Goal: Task Accomplishment & Management: Use online tool/utility

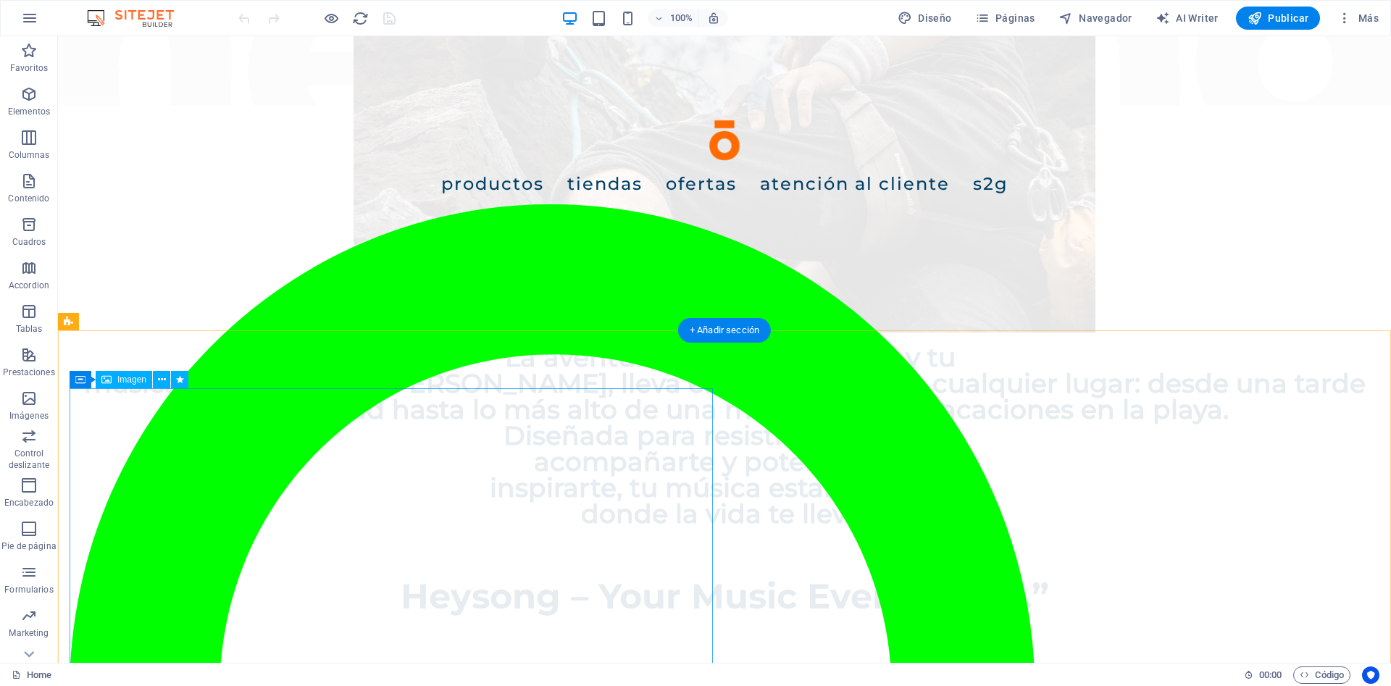
scroll to position [1182, 0]
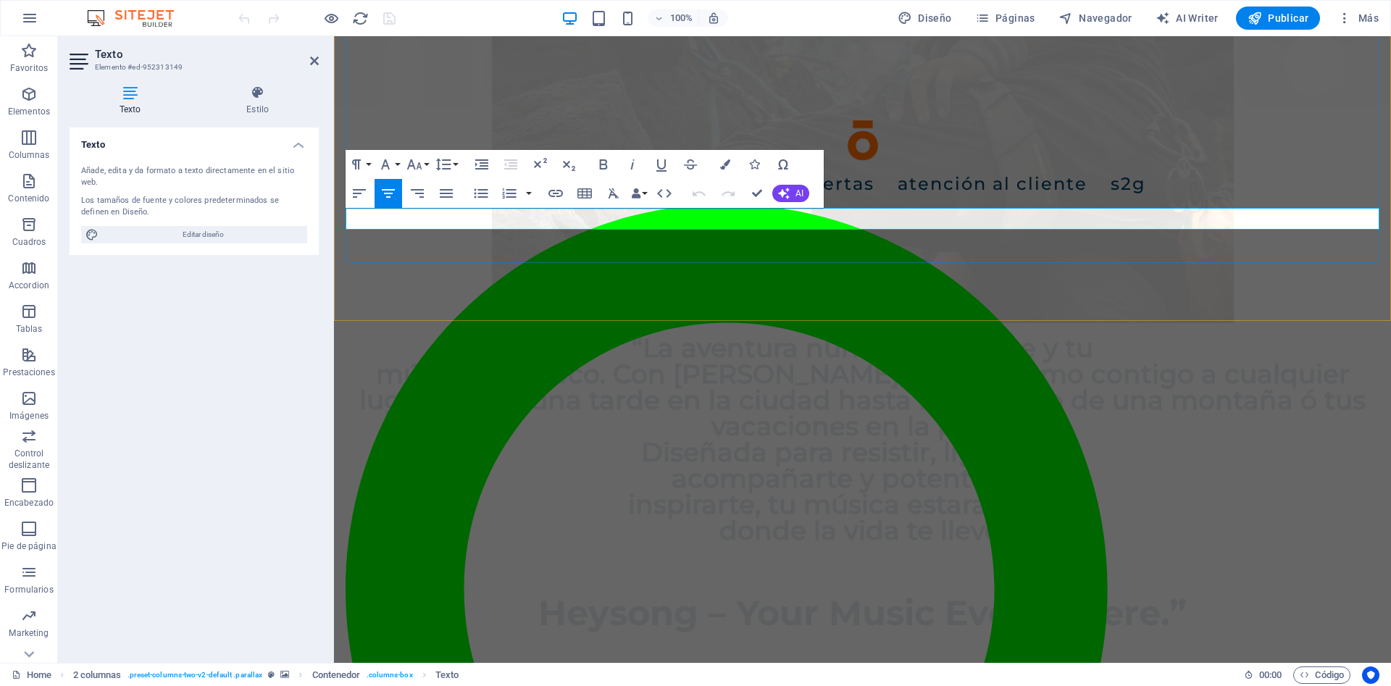
scroll to position [1136, 0]
drag, startPoint x: 903, startPoint y: 235, endPoint x: 1022, endPoint y: 210, distance: 121.3
click at [727, 161] on icon "button" at bounding box center [725, 164] width 10 height 10
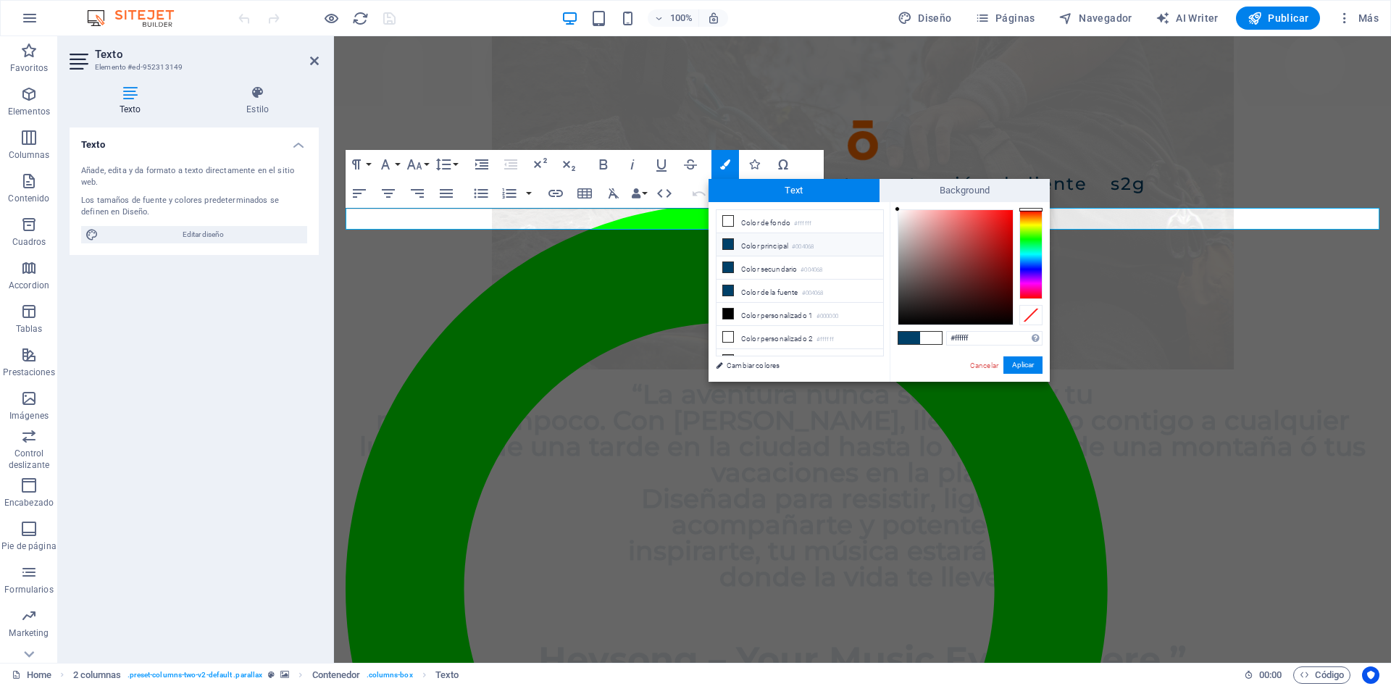
click at [727, 247] on icon at bounding box center [728, 244] width 10 height 10
type input "#004068"
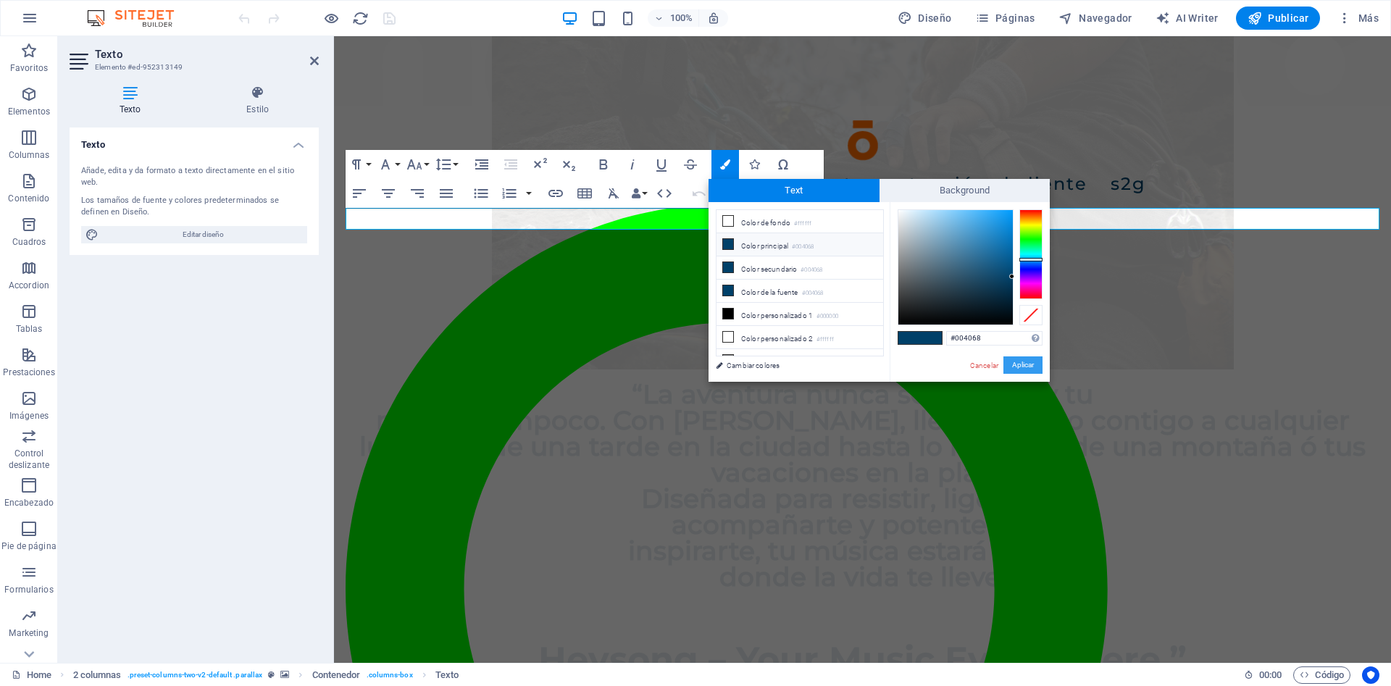
drag, startPoint x: 1005, startPoint y: 361, endPoint x: 679, endPoint y: 315, distance: 329.3
click at [1005, 361] on button "Aplicar" at bounding box center [1022, 364] width 39 height 17
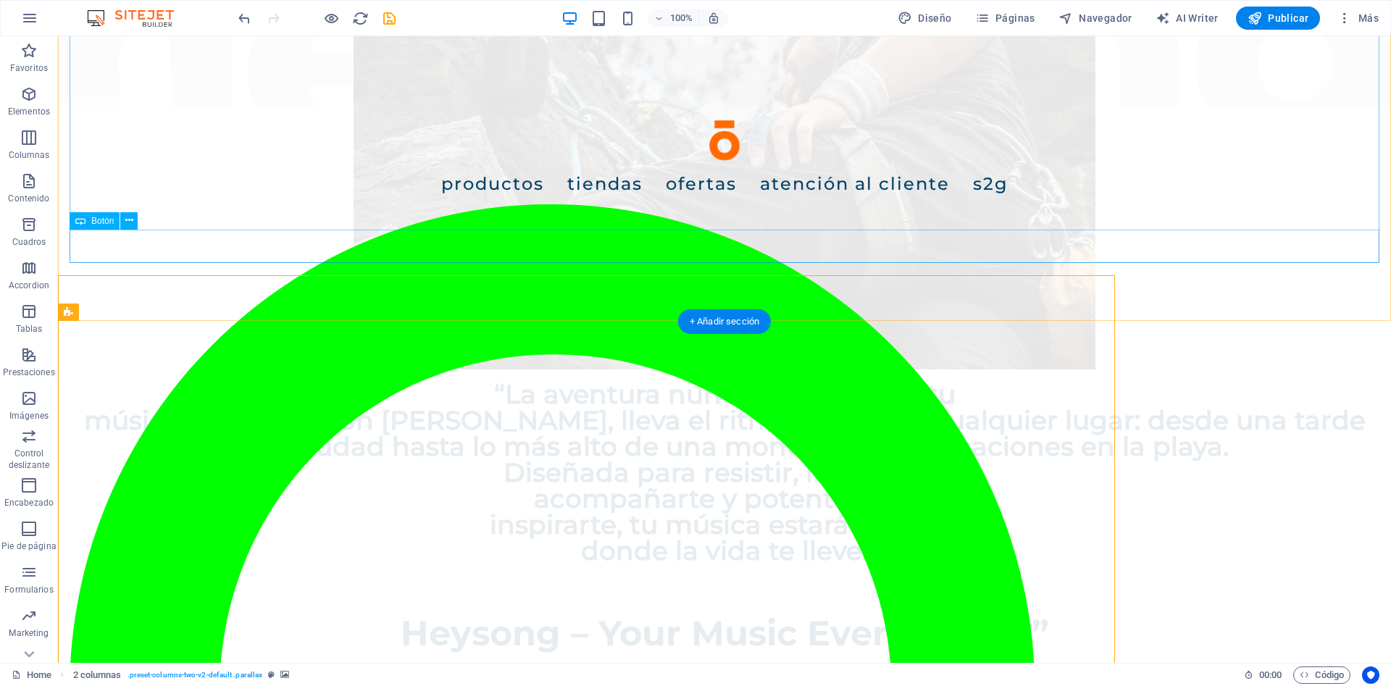
scroll to position [1182, 0]
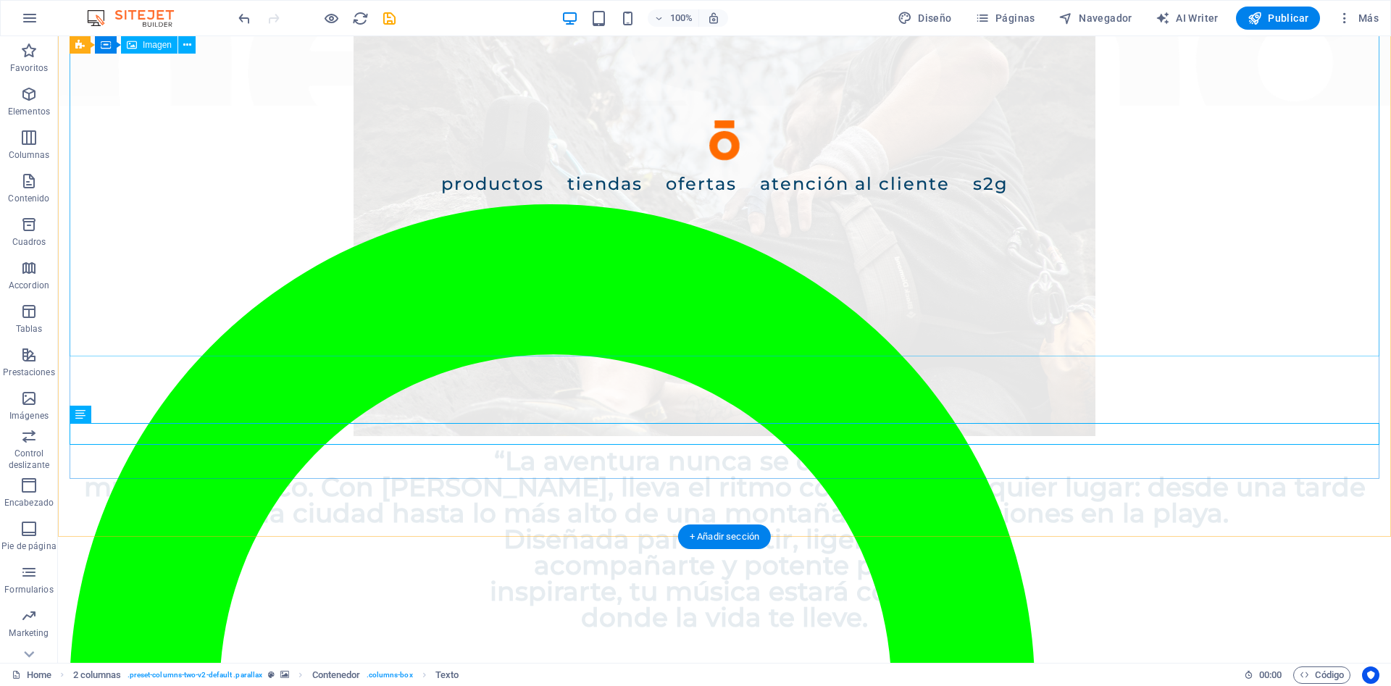
scroll to position [961, 0]
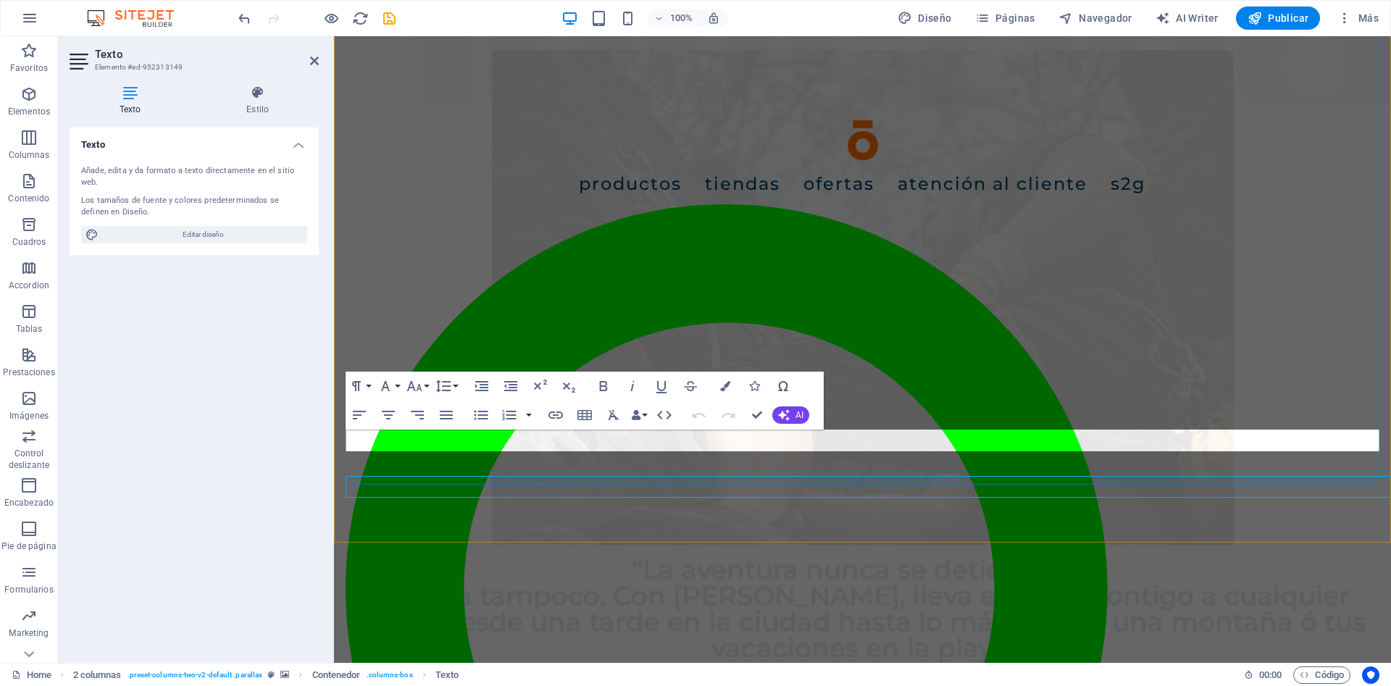
scroll to position [914, 0]
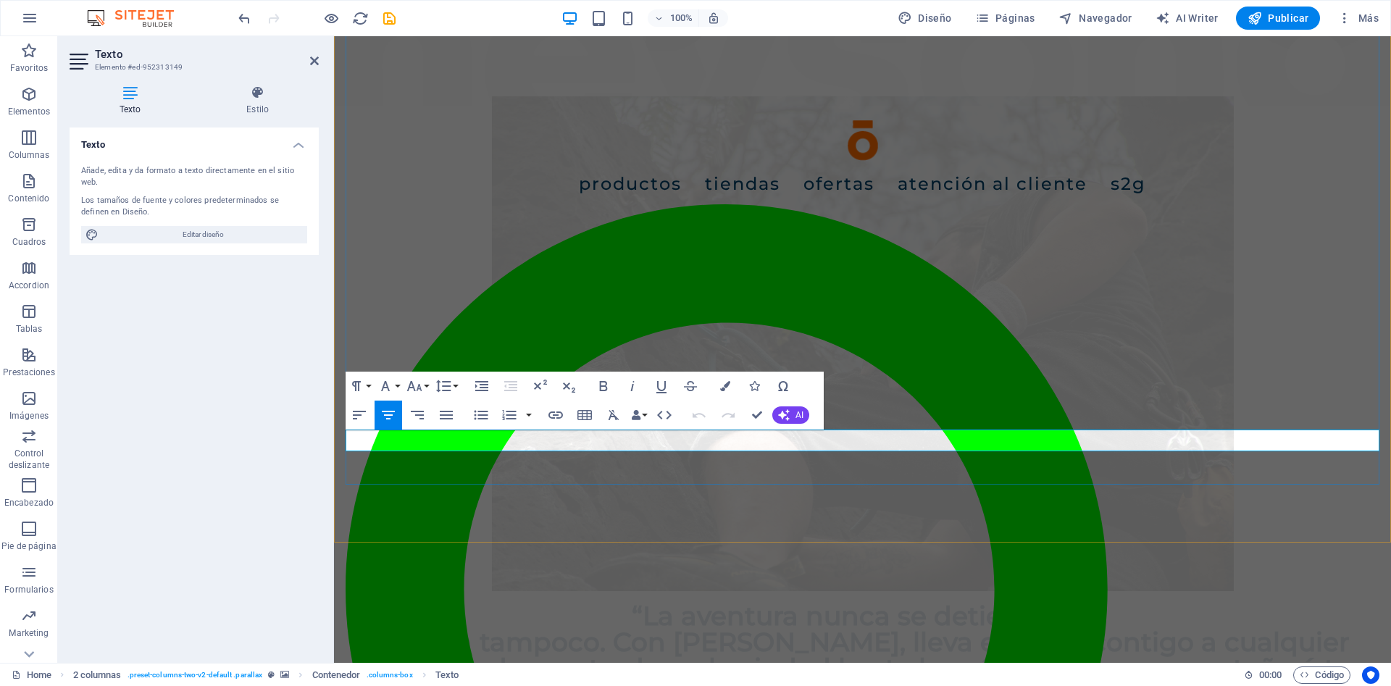
drag, startPoint x: 986, startPoint y: 433, endPoint x: 714, endPoint y: 436, distance: 272.4
click at [723, 392] on button "Colors" at bounding box center [725, 386] width 28 height 29
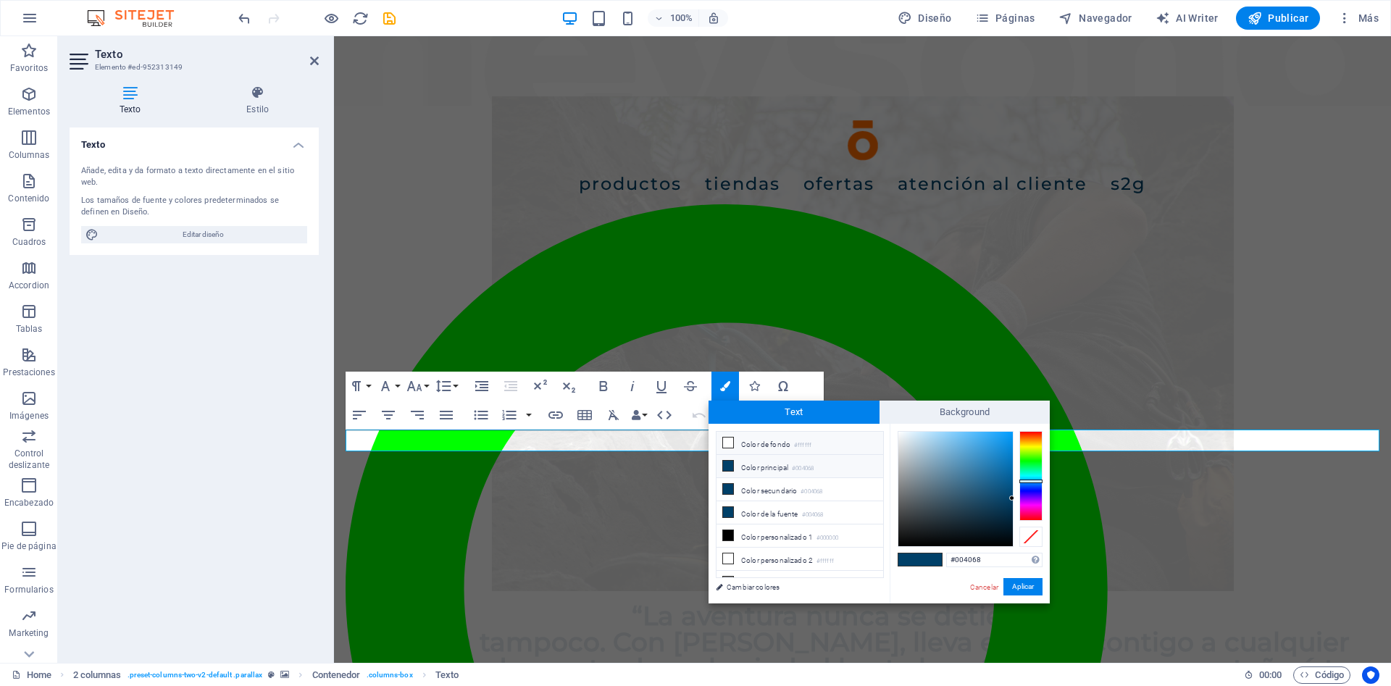
click at [729, 442] on icon at bounding box center [728, 443] width 10 height 10
type input "#ffffff"
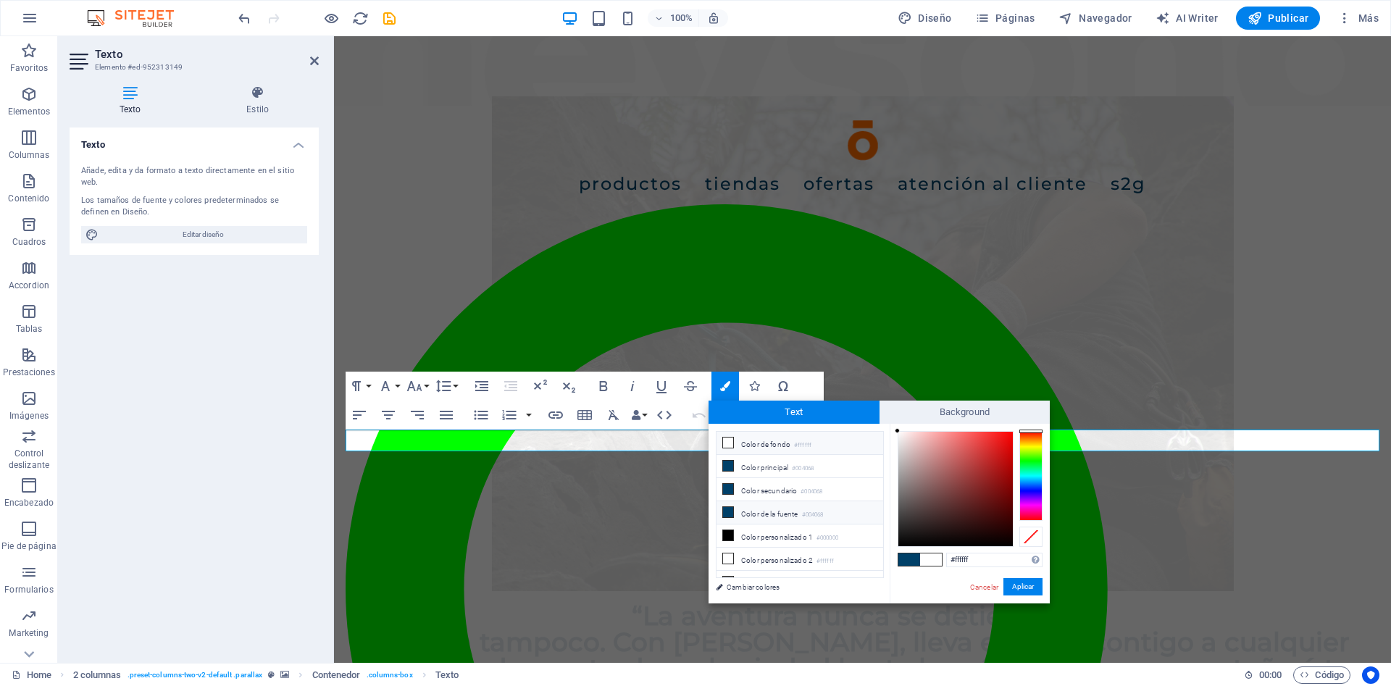
scroll to position [12, 0]
click at [770, 585] on link "Cambiar colores" at bounding box center [792, 587] width 168 height 18
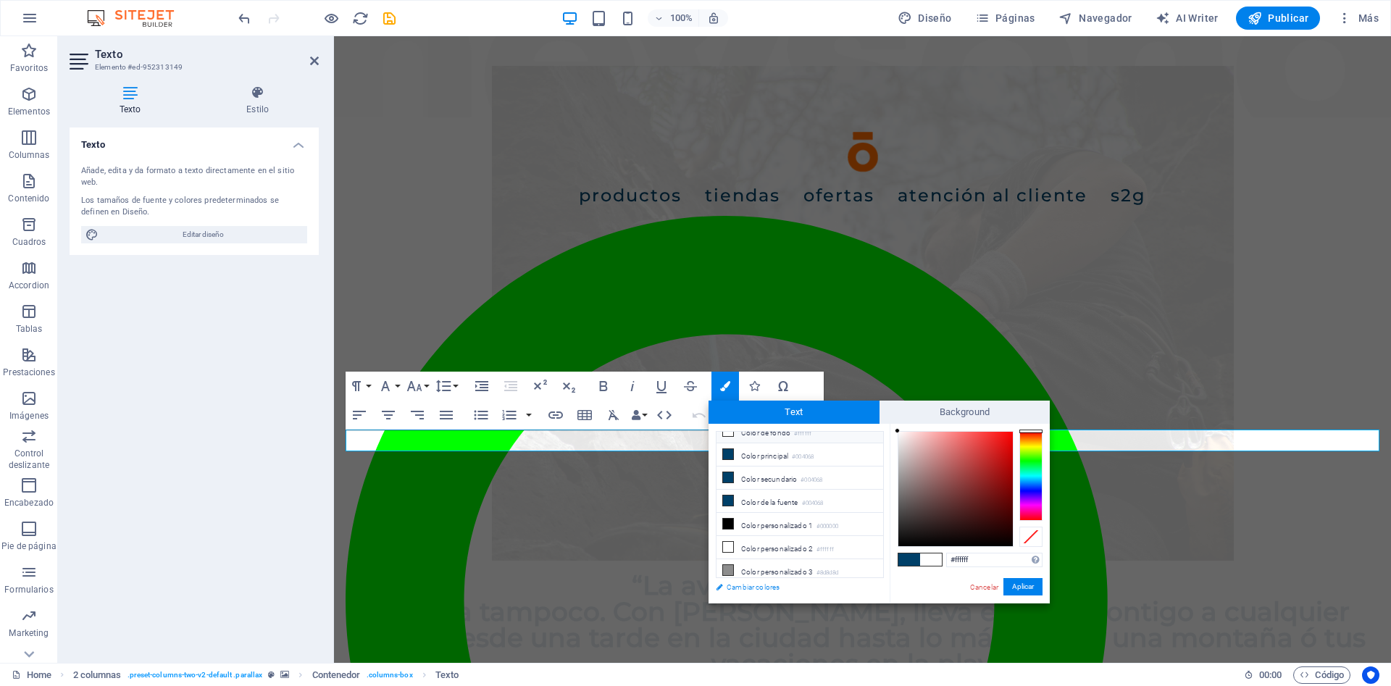
select select "px"
select select "500"
select select "px"
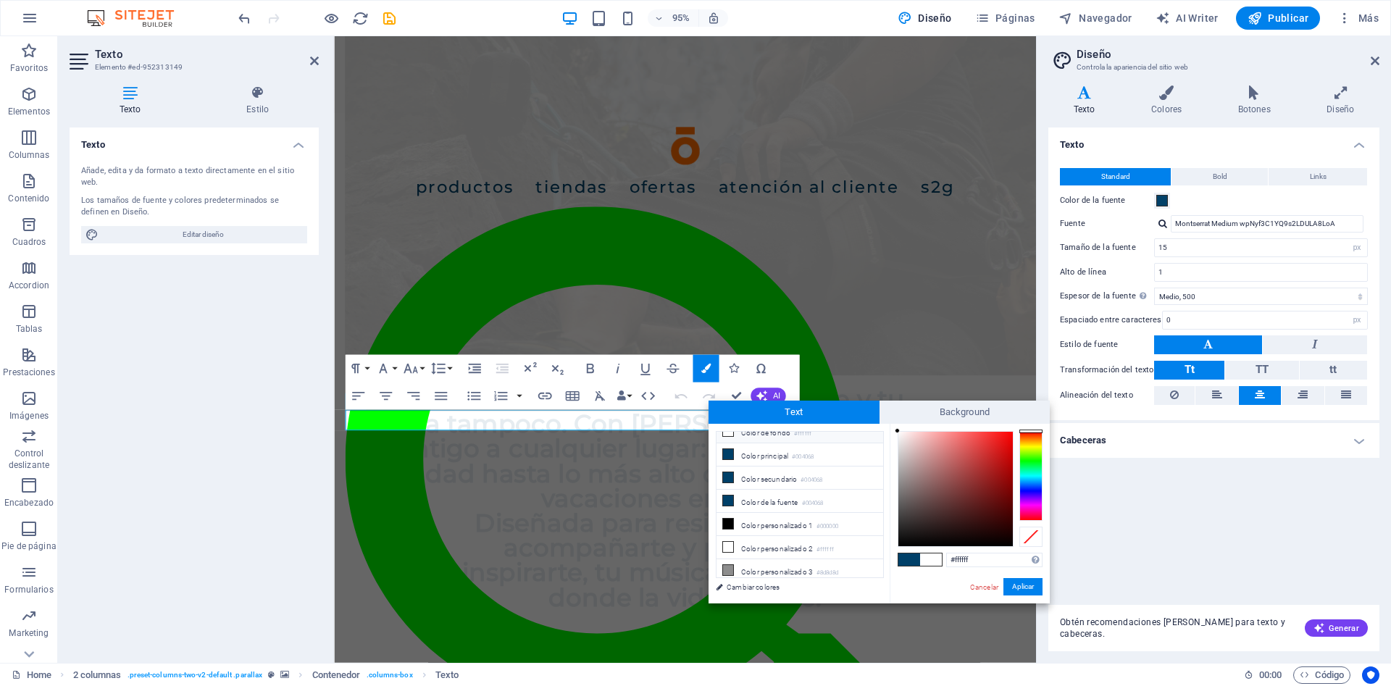
scroll to position [1127, 0]
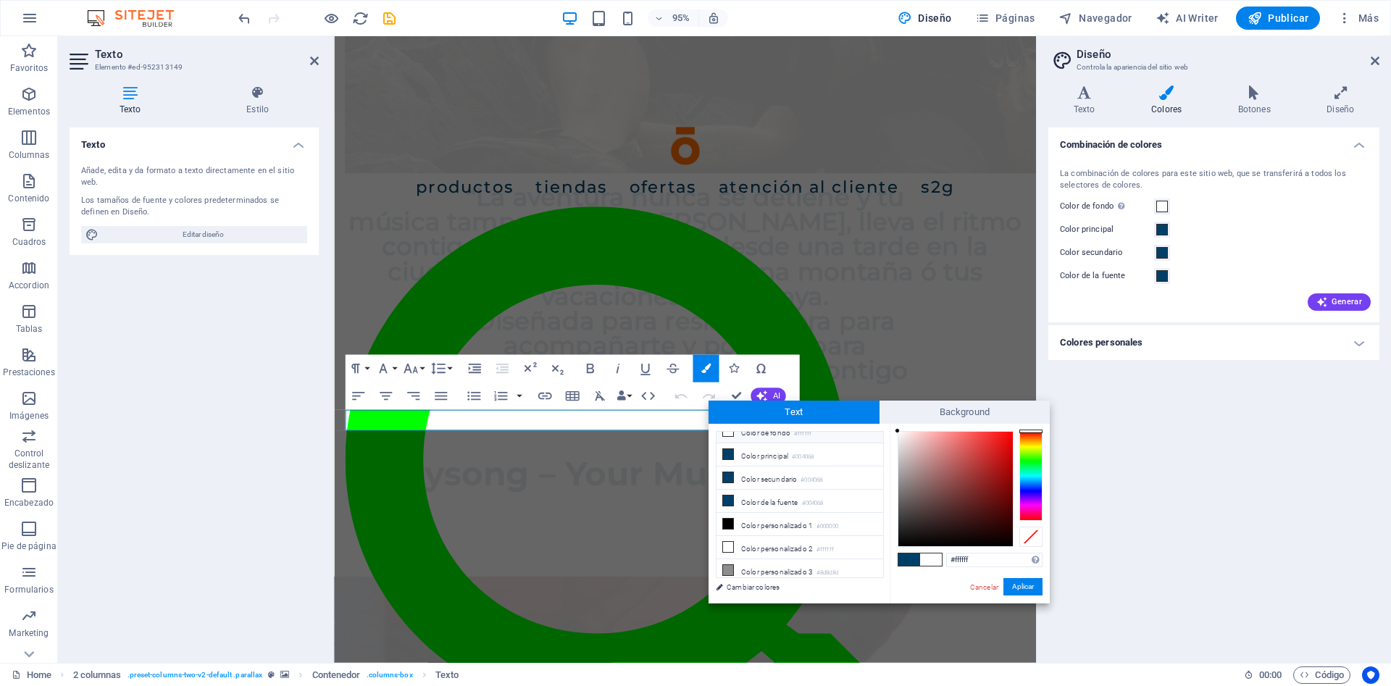
click at [1162, 340] on h4 "Colores personales" at bounding box center [1213, 342] width 331 height 35
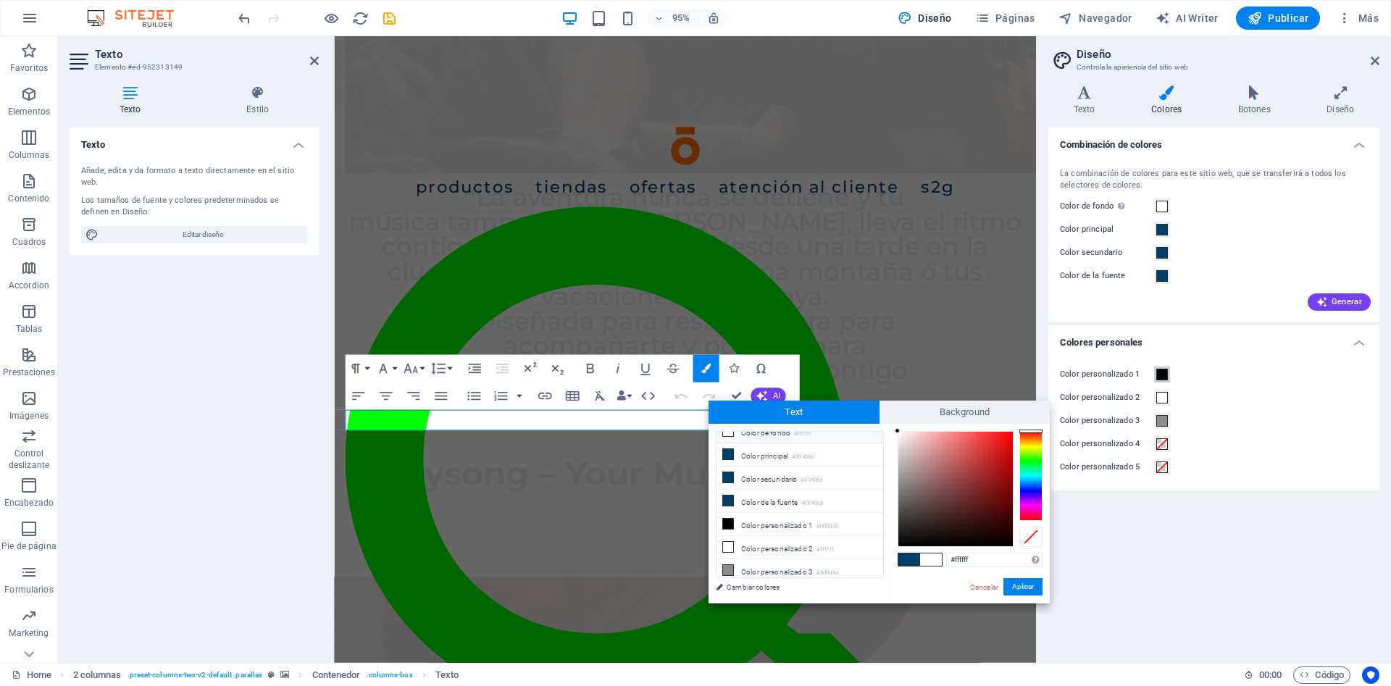
click at [1169, 375] on button "Color personalizado 1" at bounding box center [1162, 375] width 16 height 16
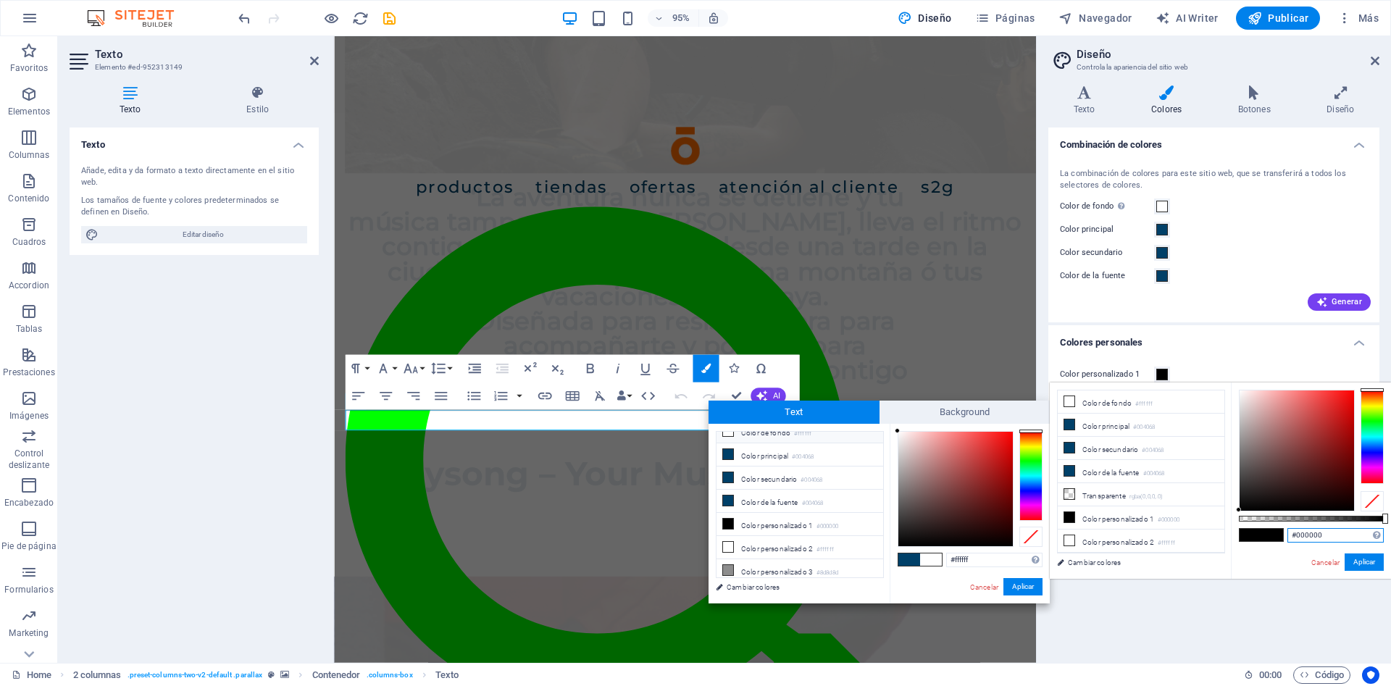
click at [1331, 538] on input "#000000" at bounding box center [1335, 535] width 96 height 14
type input "#ff7000"
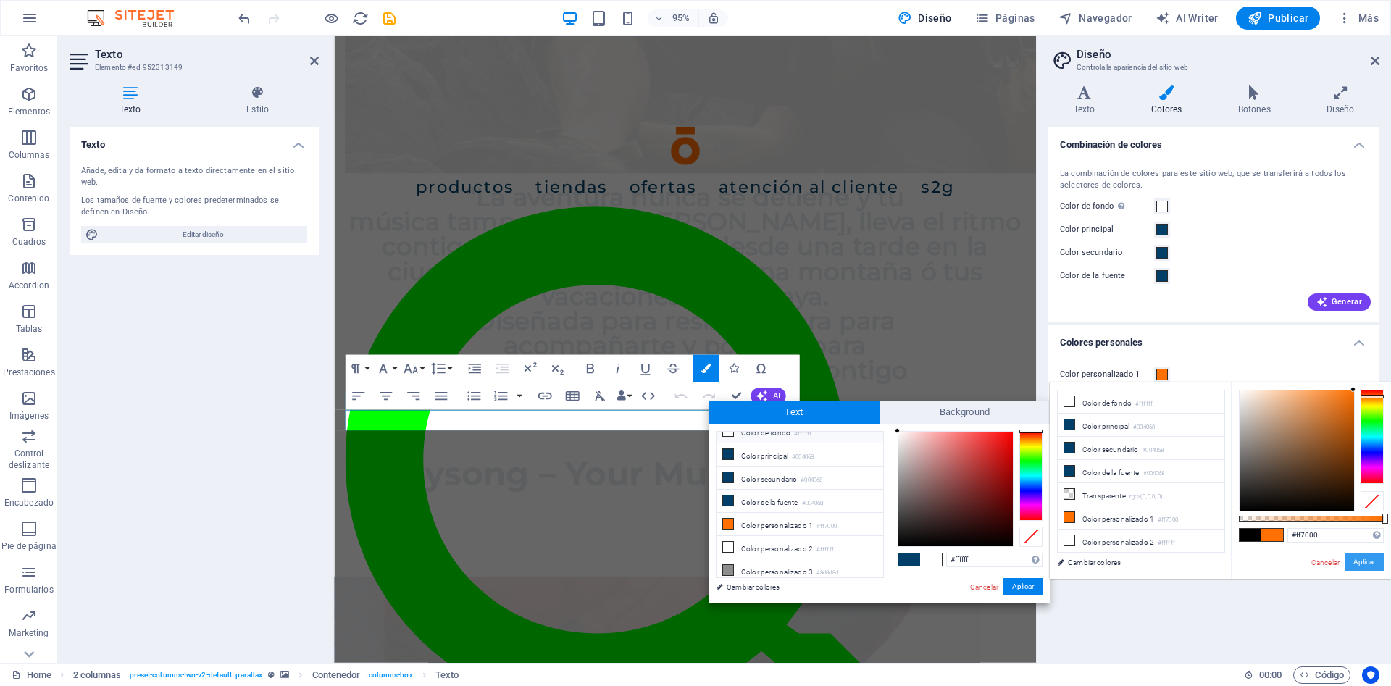
click at [1373, 559] on button "Aplicar" at bounding box center [1363, 561] width 39 height 17
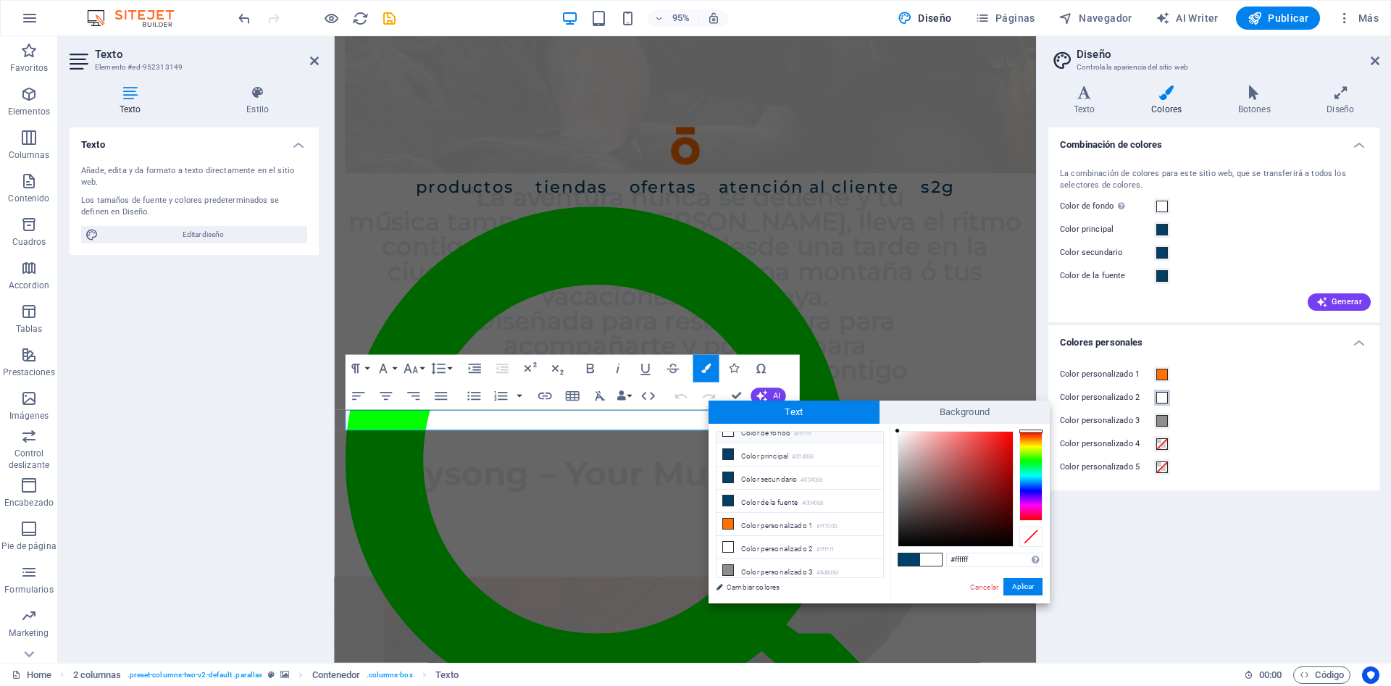
click at [1166, 397] on span at bounding box center [1162, 398] width 12 height 12
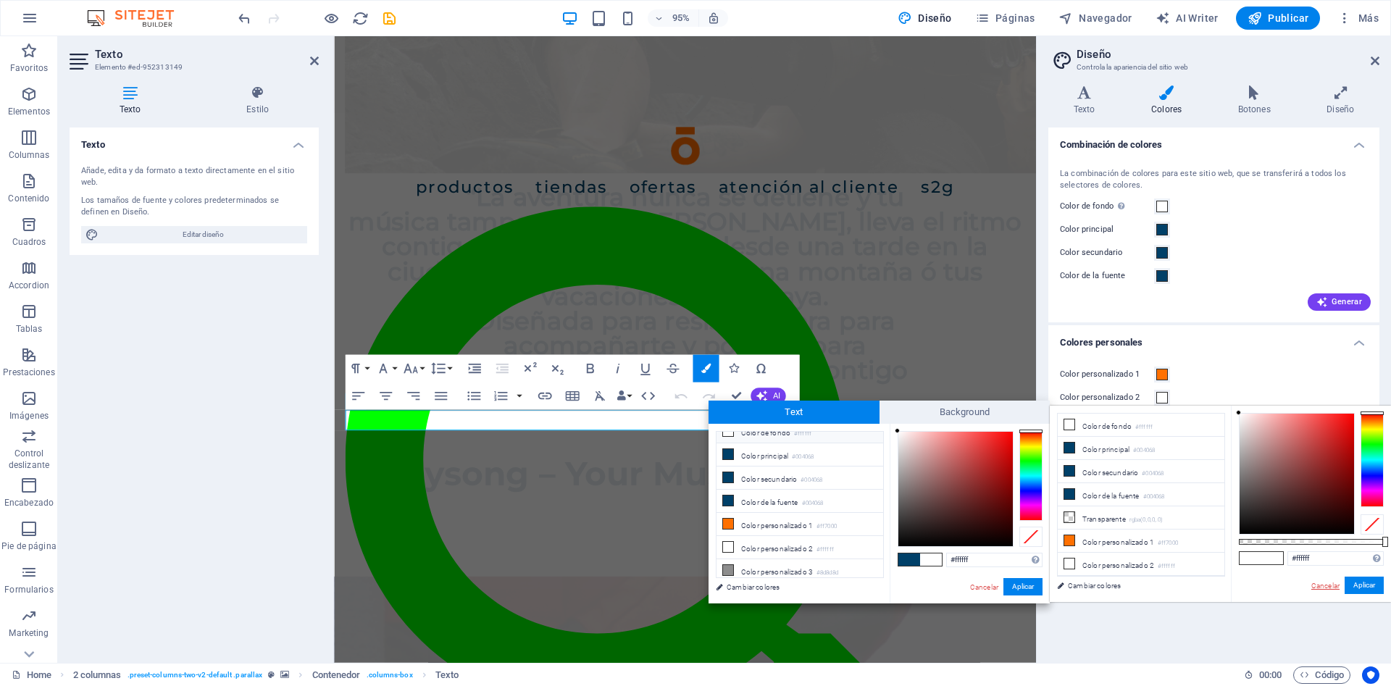
click at [1334, 582] on link "Cancelar" at bounding box center [1325, 585] width 31 height 11
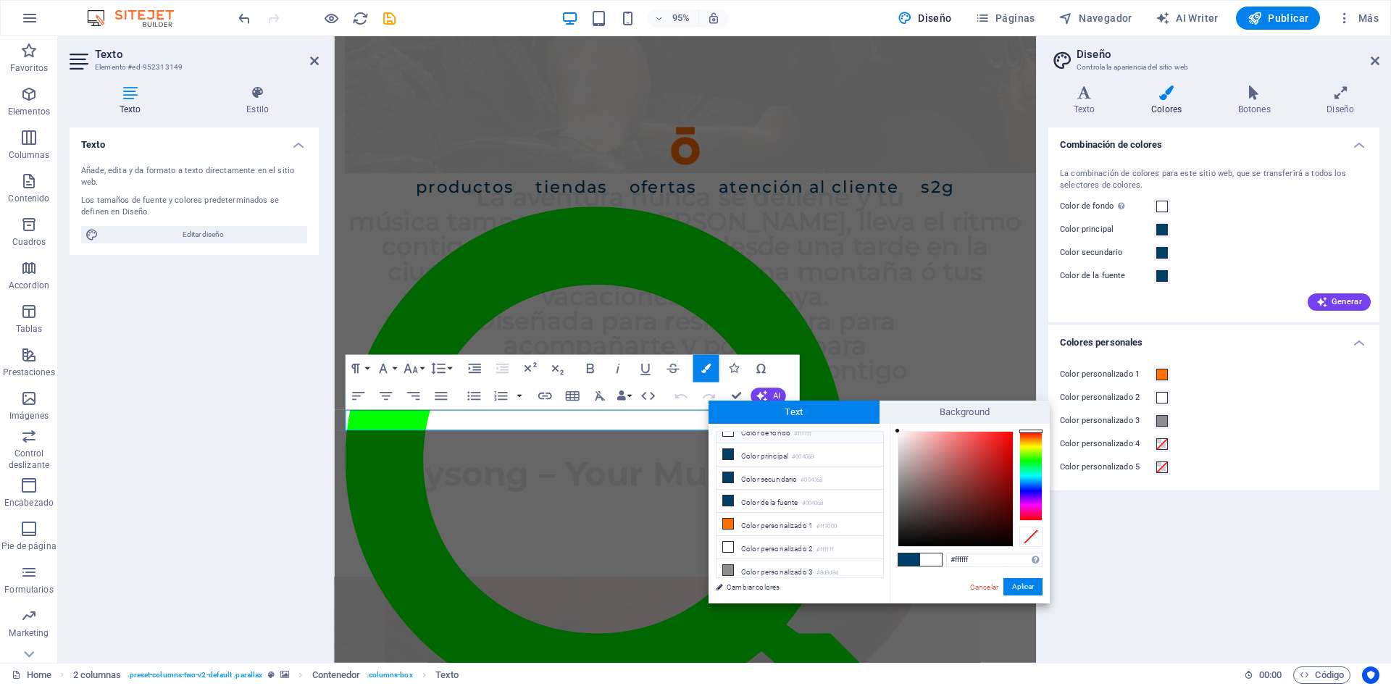
click at [1213, 372] on div "Color personalizado 1" at bounding box center [1214, 374] width 308 height 17
click at [384, 23] on icon "save" at bounding box center [389, 18] width 17 height 17
checkbox input "false"
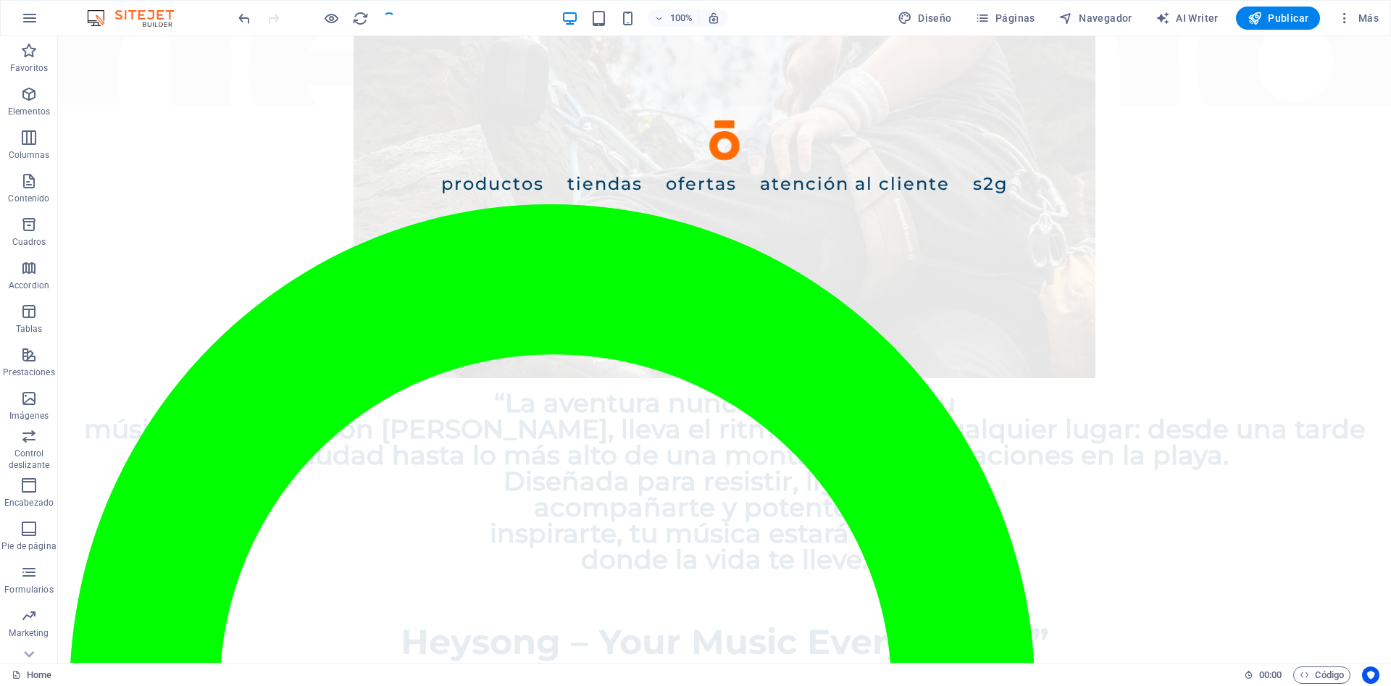
scroll to position [961, 0]
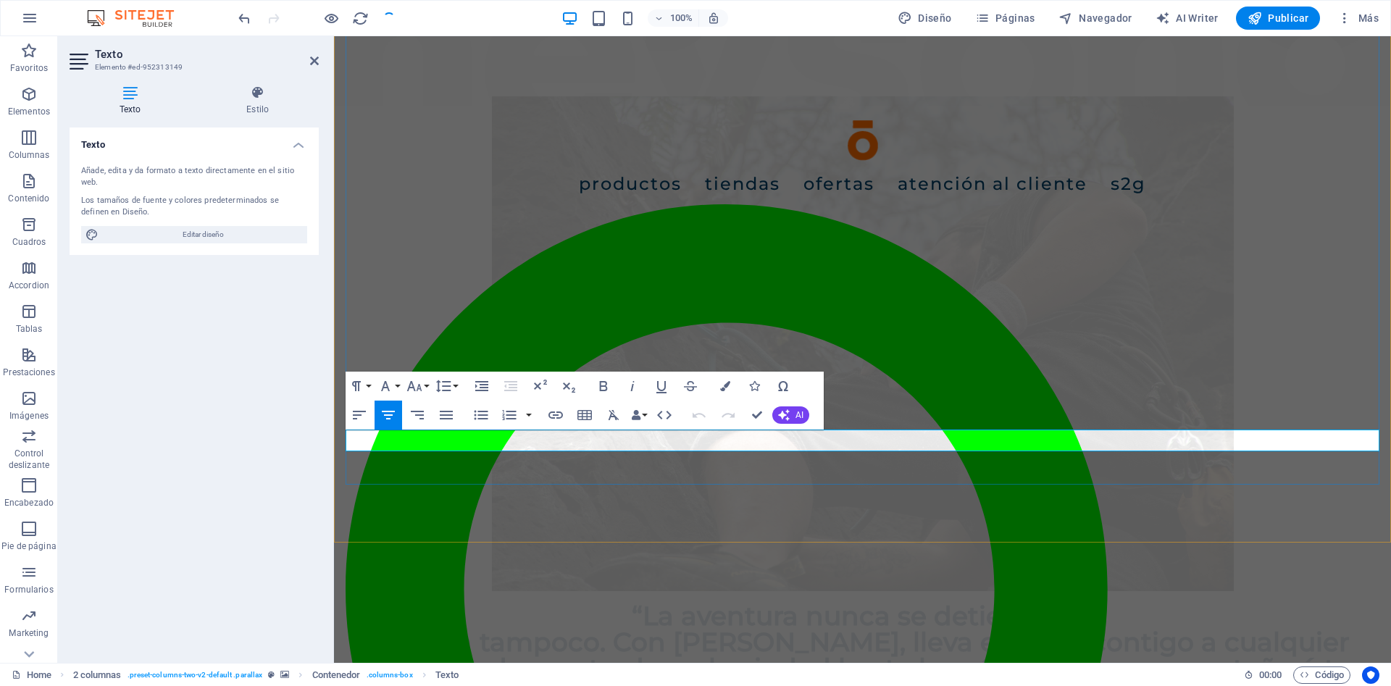
drag, startPoint x: 737, startPoint y: 440, endPoint x: 1082, endPoint y: 449, distance: 345.7
click at [724, 381] on icon "button" at bounding box center [725, 386] width 10 height 10
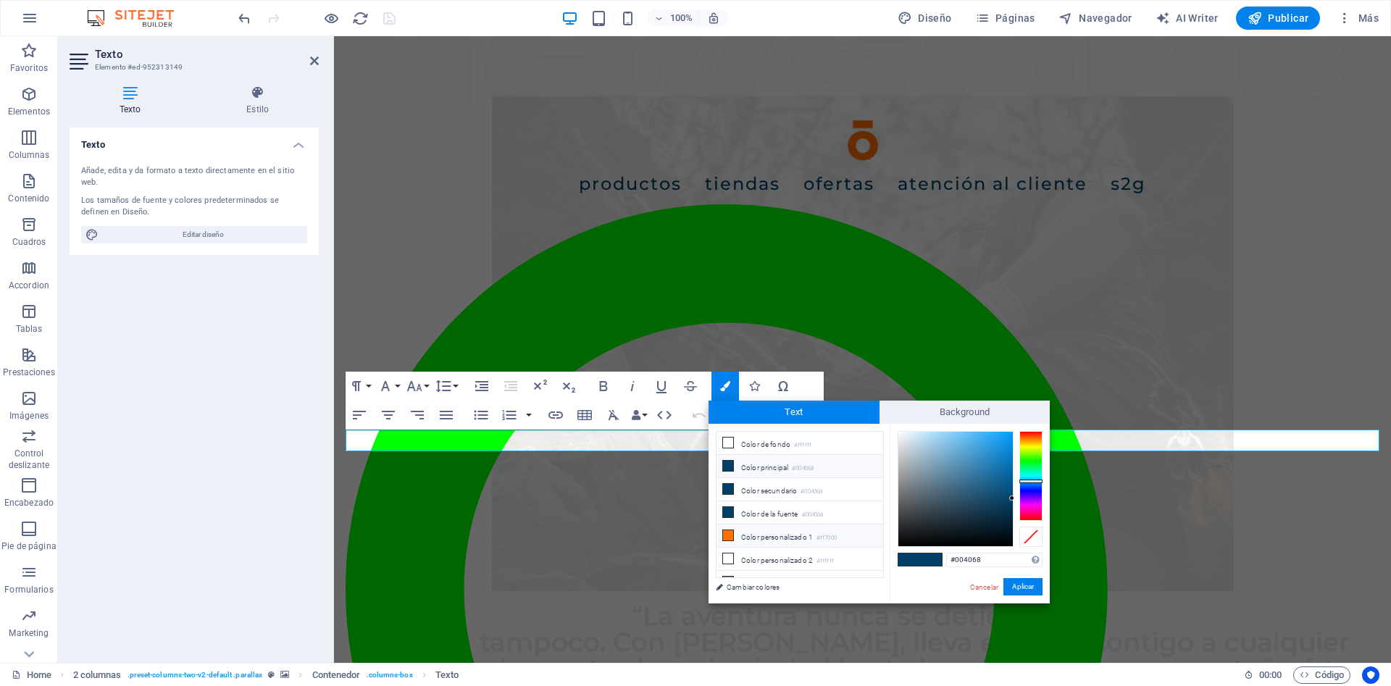
click at [779, 532] on li "Color personalizado 1 #ff7000" at bounding box center [799, 535] width 167 height 23
type input "#ff7000"
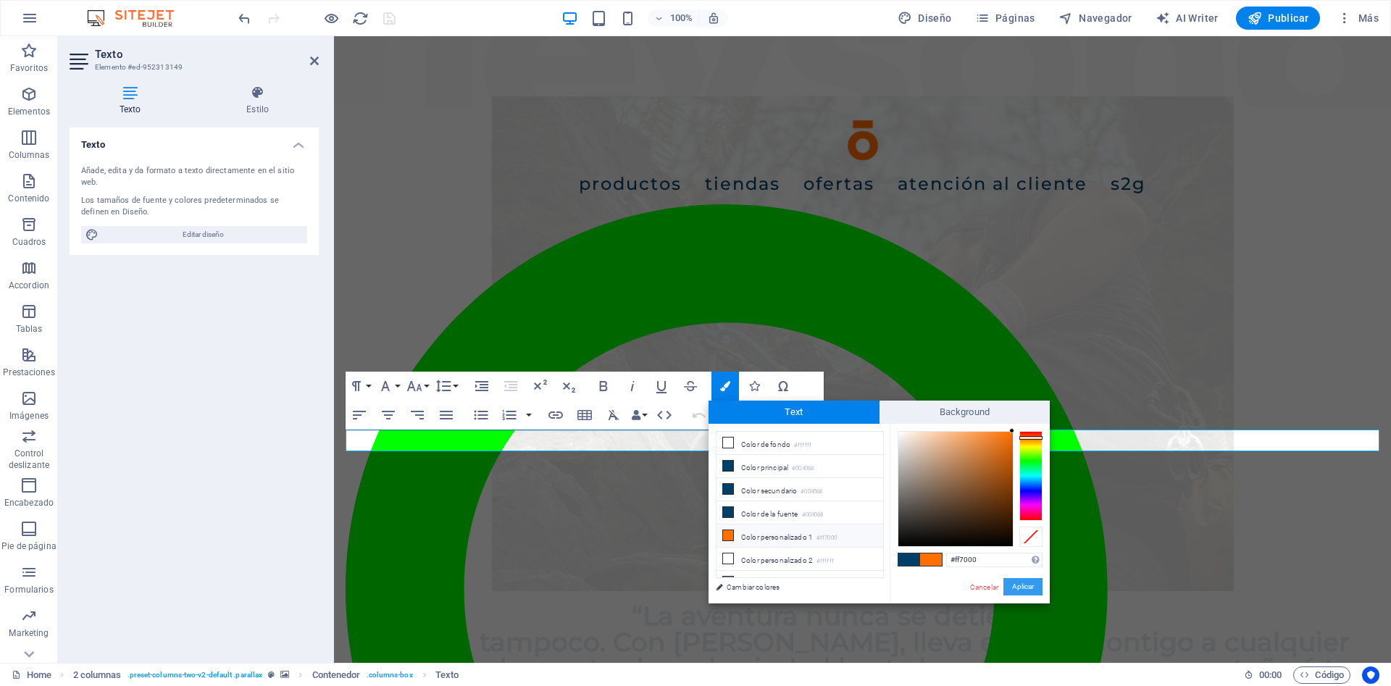
click at [1027, 586] on button "Aplicar" at bounding box center [1022, 586] width 39 height 17
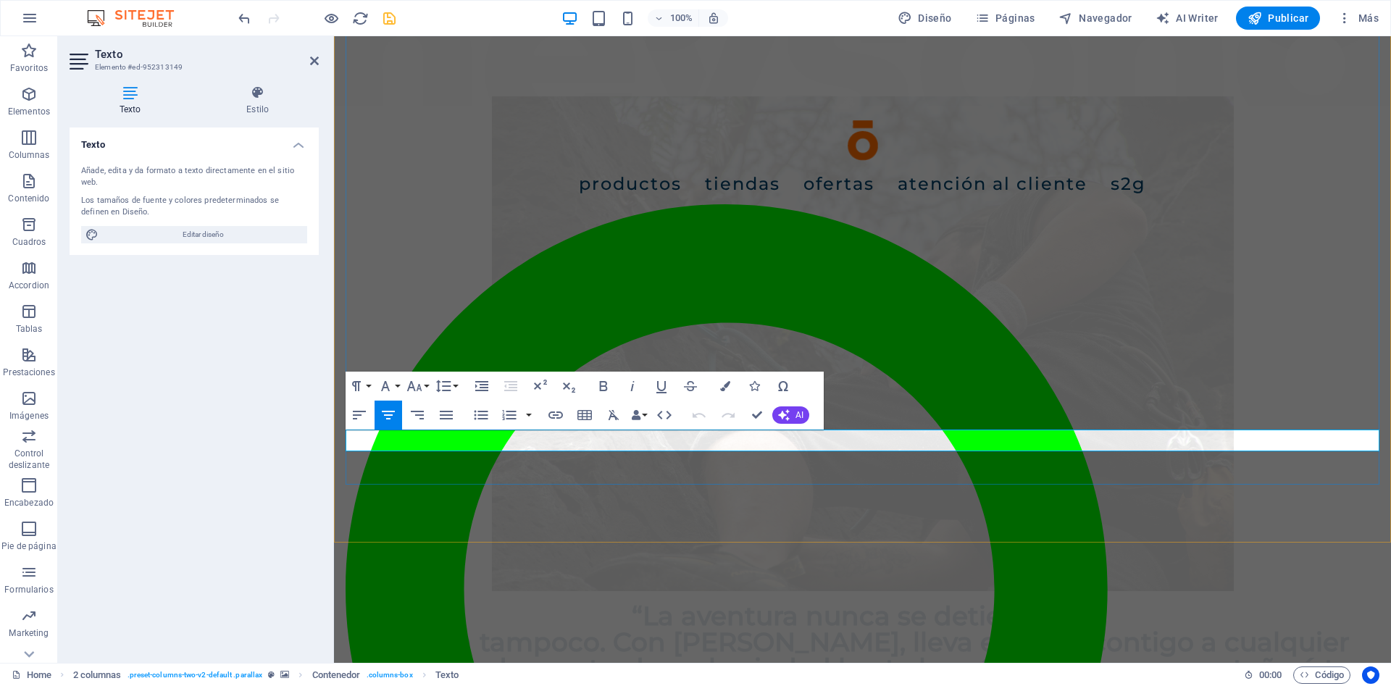
drag, startPoint x: 939, startPoint y: 440, endPoint x: 792, endPoint y: 447, distance: 147.2
click at [724, 382] on icon "button" at bounding box center [725, 386] width 10 height 10
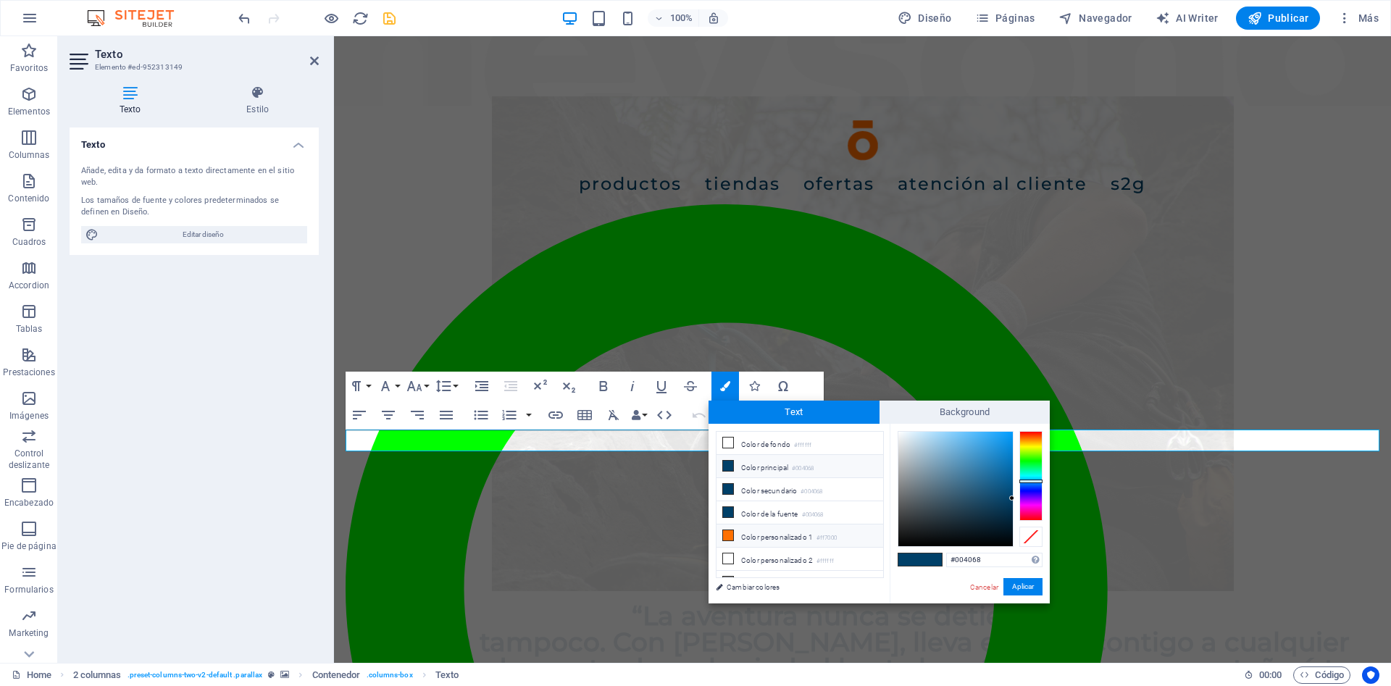
click at [731, 530] on icon at bounding box center [728, 535] width 10 height 10
type input "#ff7000"
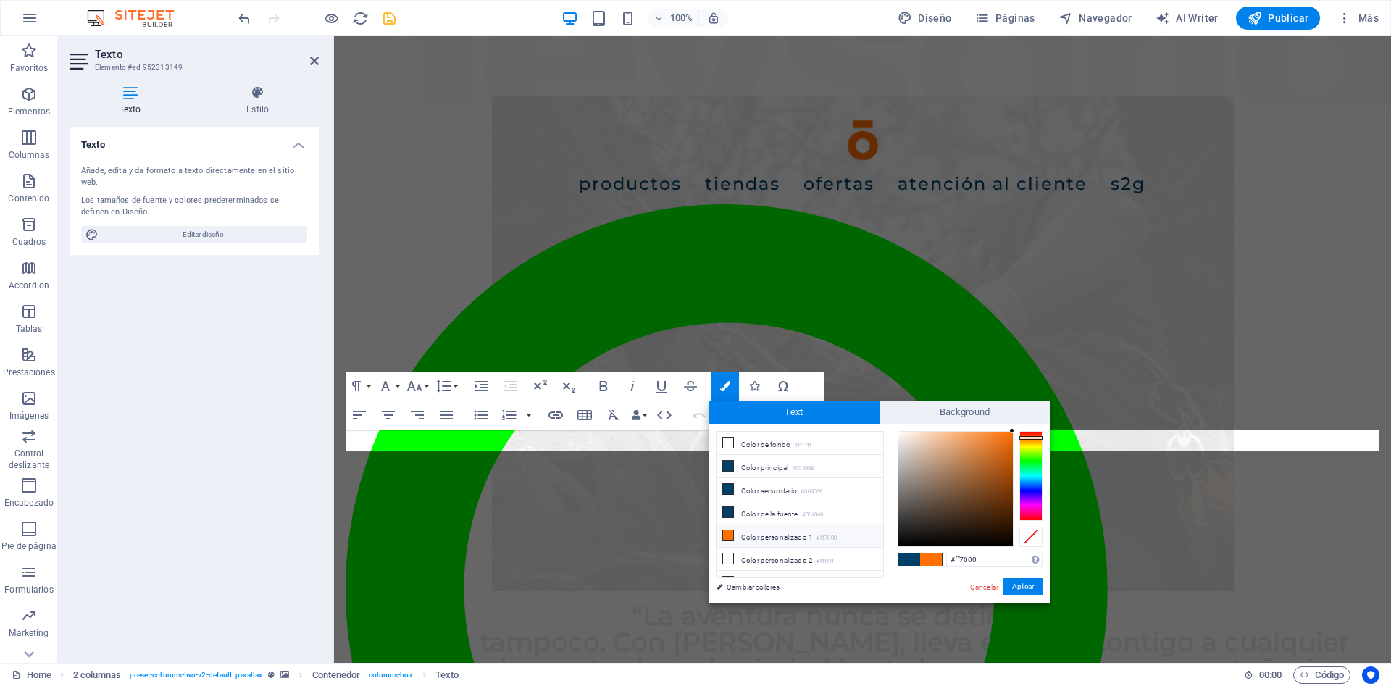
click at [933, 559] on span at bounding box center [931, 559] width 22 height 12
click at [1029, 585] on button "Aplicar" at bounding box center [1022, 586] width 39 height 17
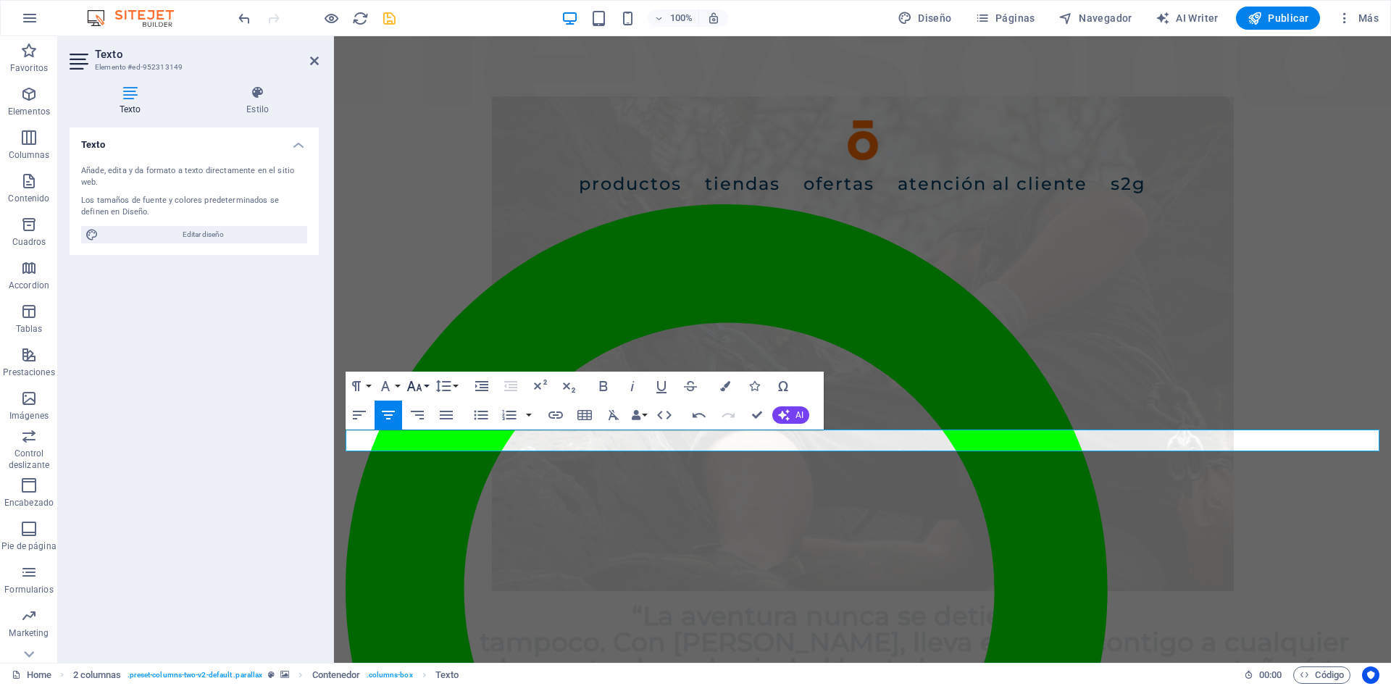
click at [422, 380] on icon "button" at bounding box center [414, 385] width 17 height 17
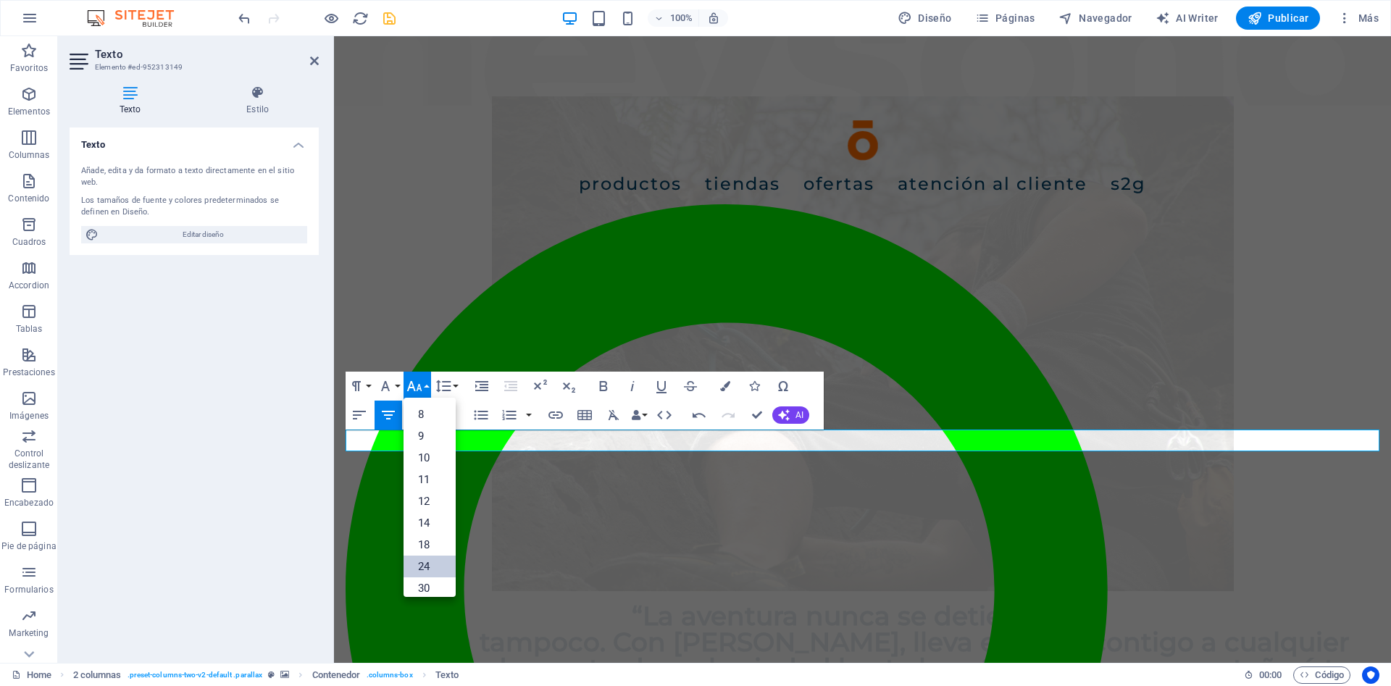
click at [430, 564] on link "24" at bounding box center [429, 567] width 52 height 22
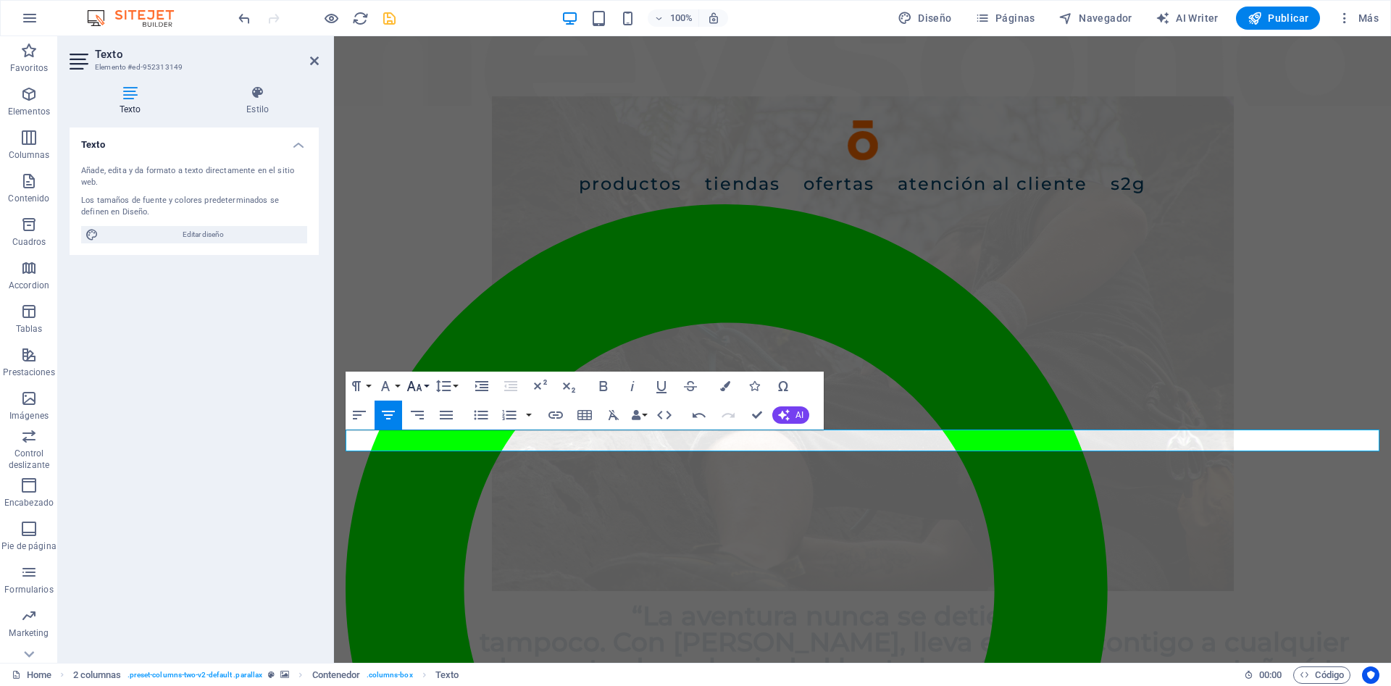
click at [425, 390] on button "Font Size" at bounding box center [417, 386] width 28 height 29
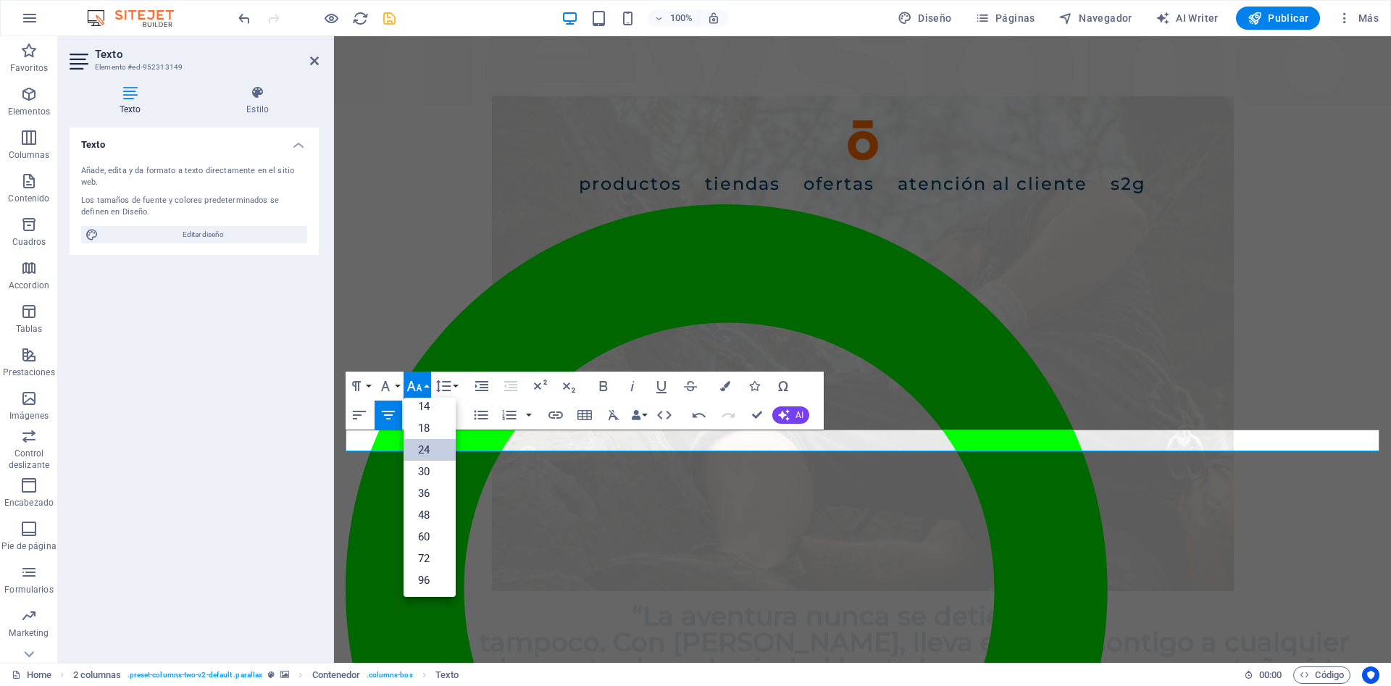
scroll to position [117, 0]
click at [439, 494] on link "36" at bounding box center [429, 493] width 52 height 22
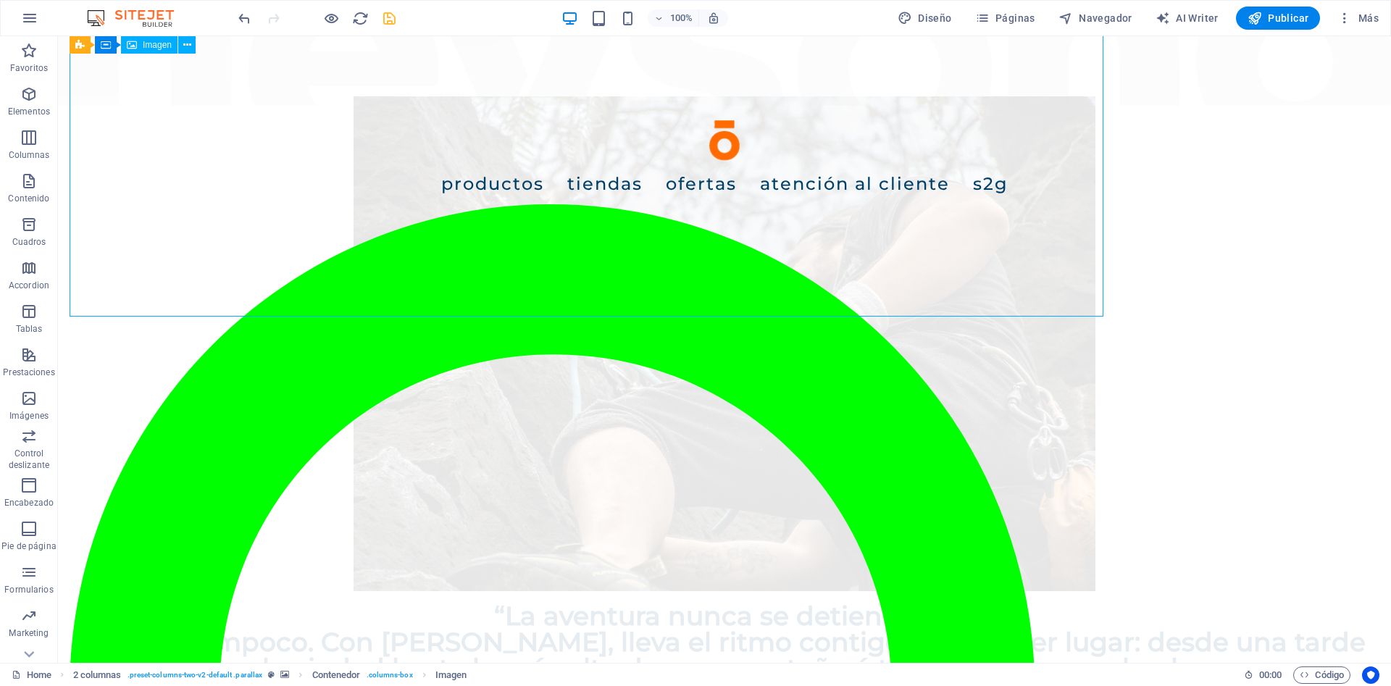
scroll to position [961, 0]
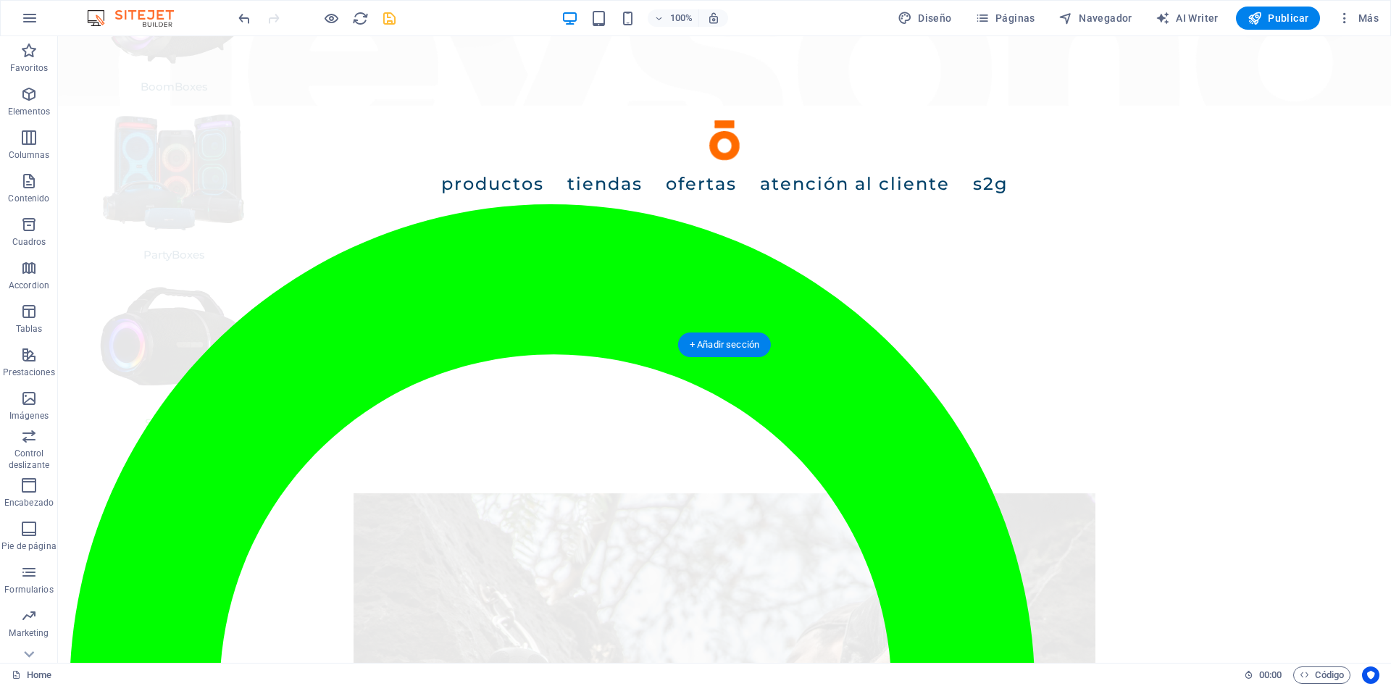
scroll to position [443, 0]
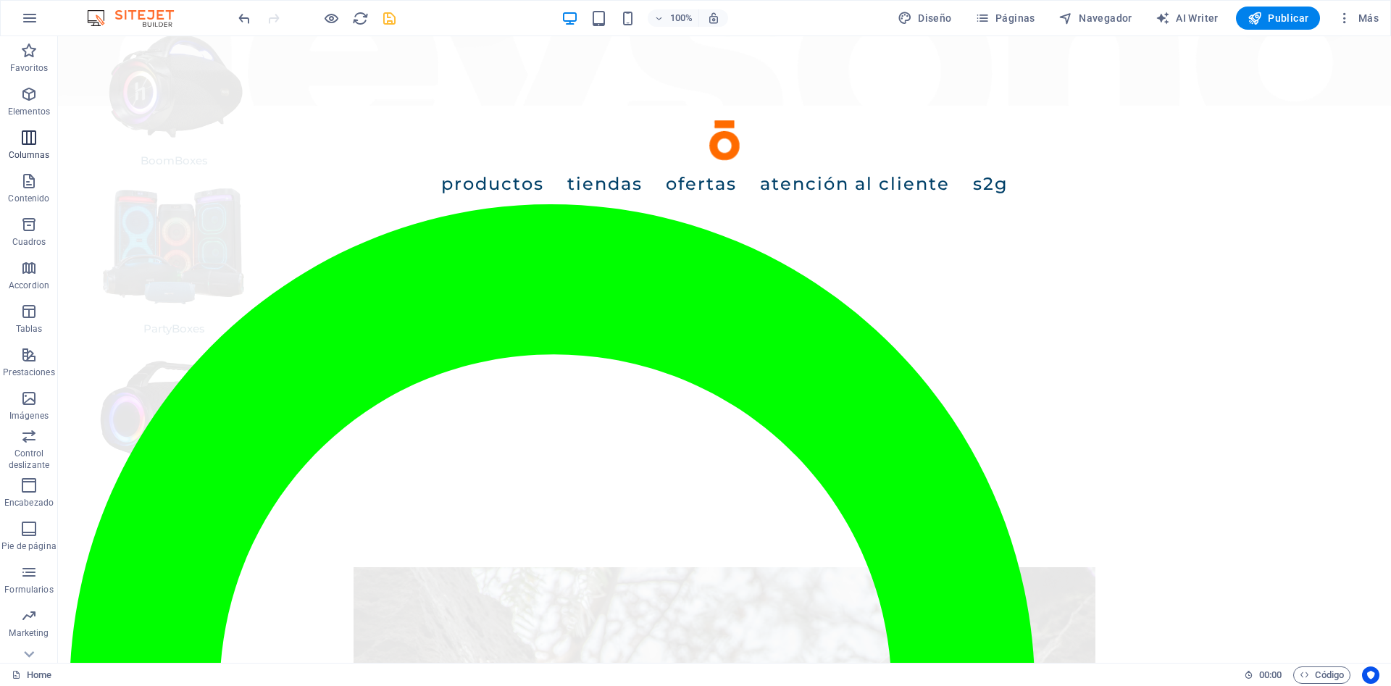
click at [35, 143] on icon "button" at bounding box center [28, 137] width 17 height 17
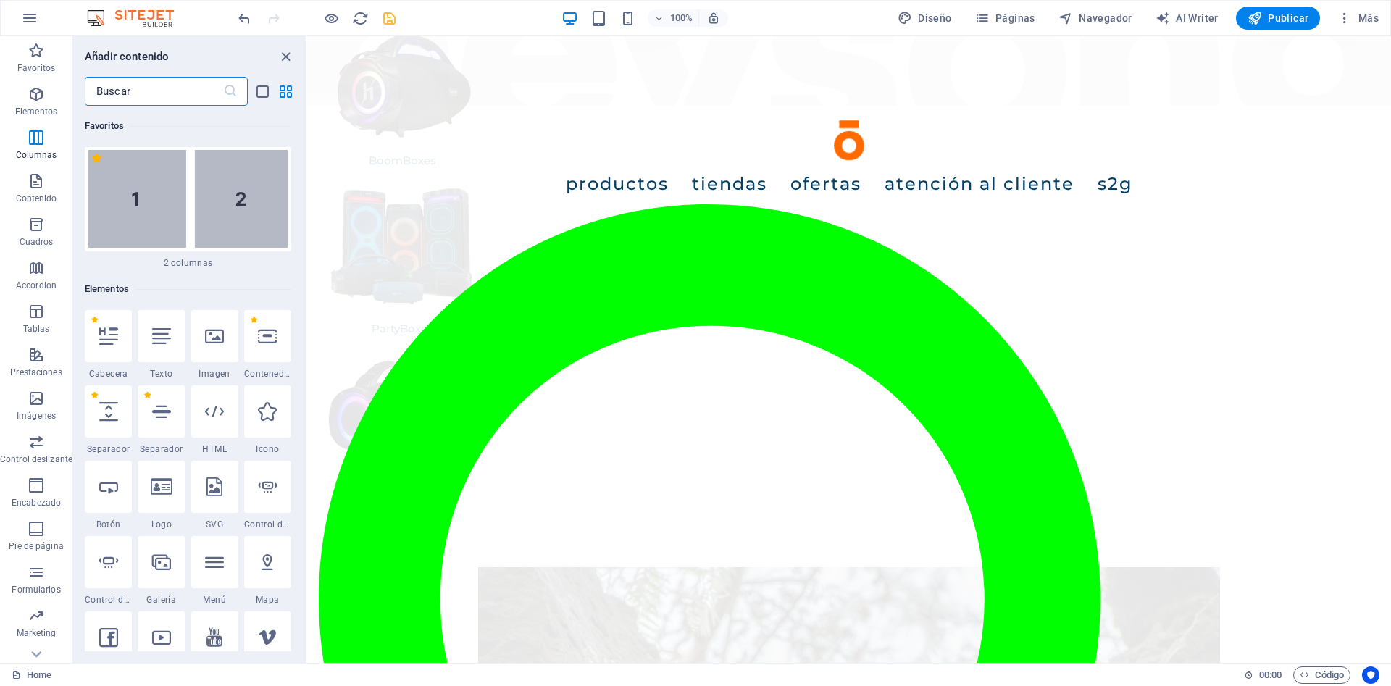
scroll to position [955, 0]
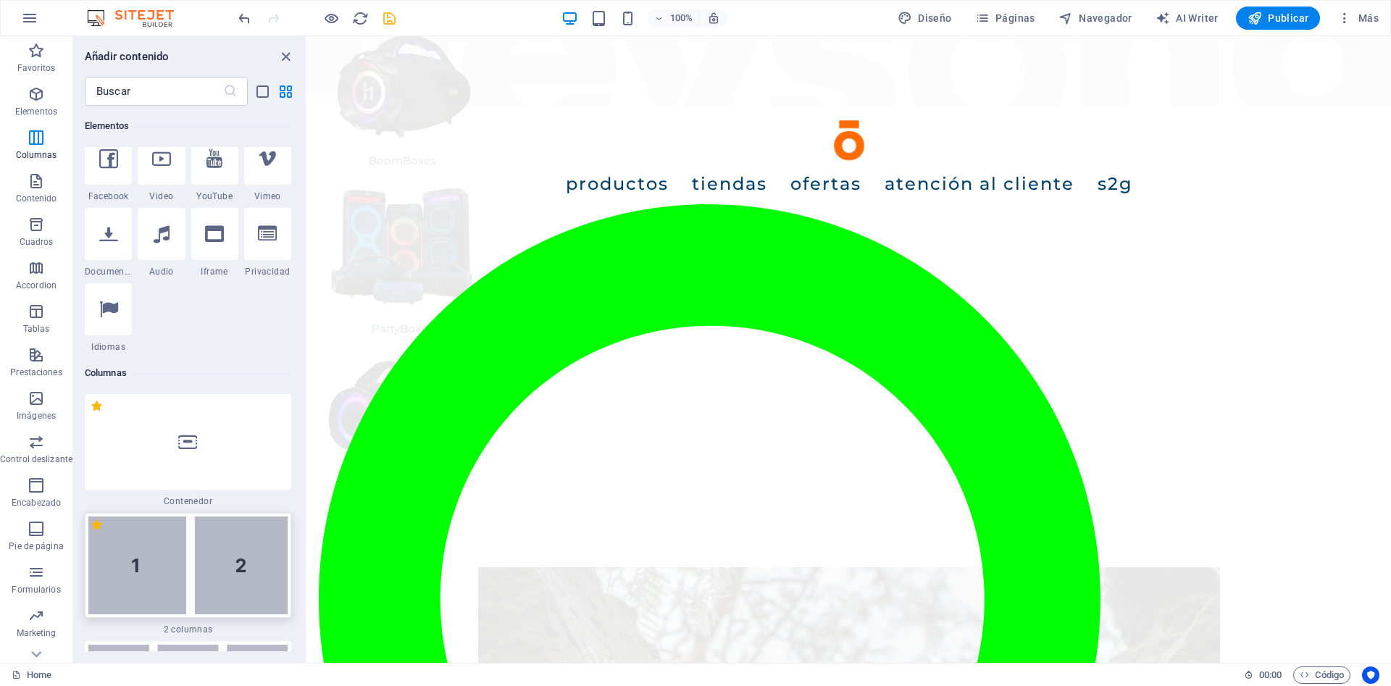
click at [260, 516] on img at bounding box center [187, 565] width 199 height 98
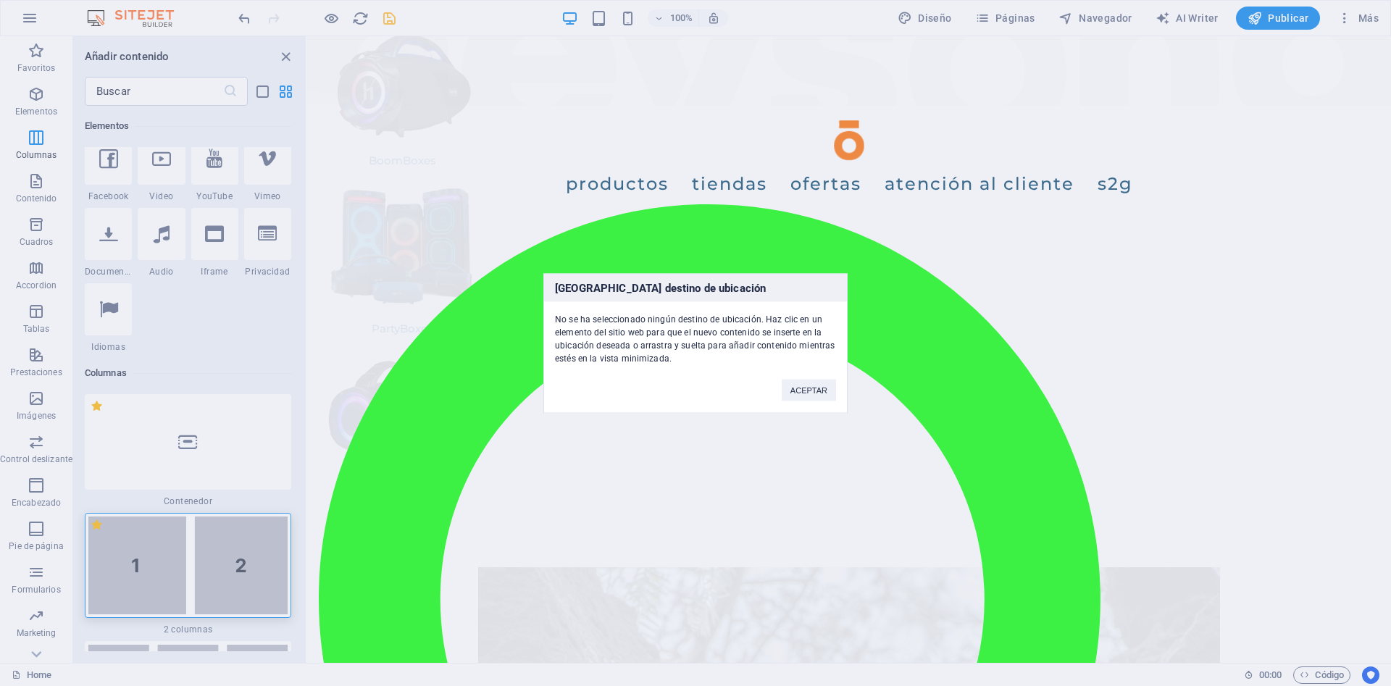
drag, startPoint x: 251, startPoint y: 192, endPoint x: 384, endPoint y: 329, distance: 191.1
click at [384, 329] on div "[GEOGRAPHIC_DATA] destino de ubicación No se ha seleccionado ningún destino de …" at bounding box center [695, 343] width 1391 height 686
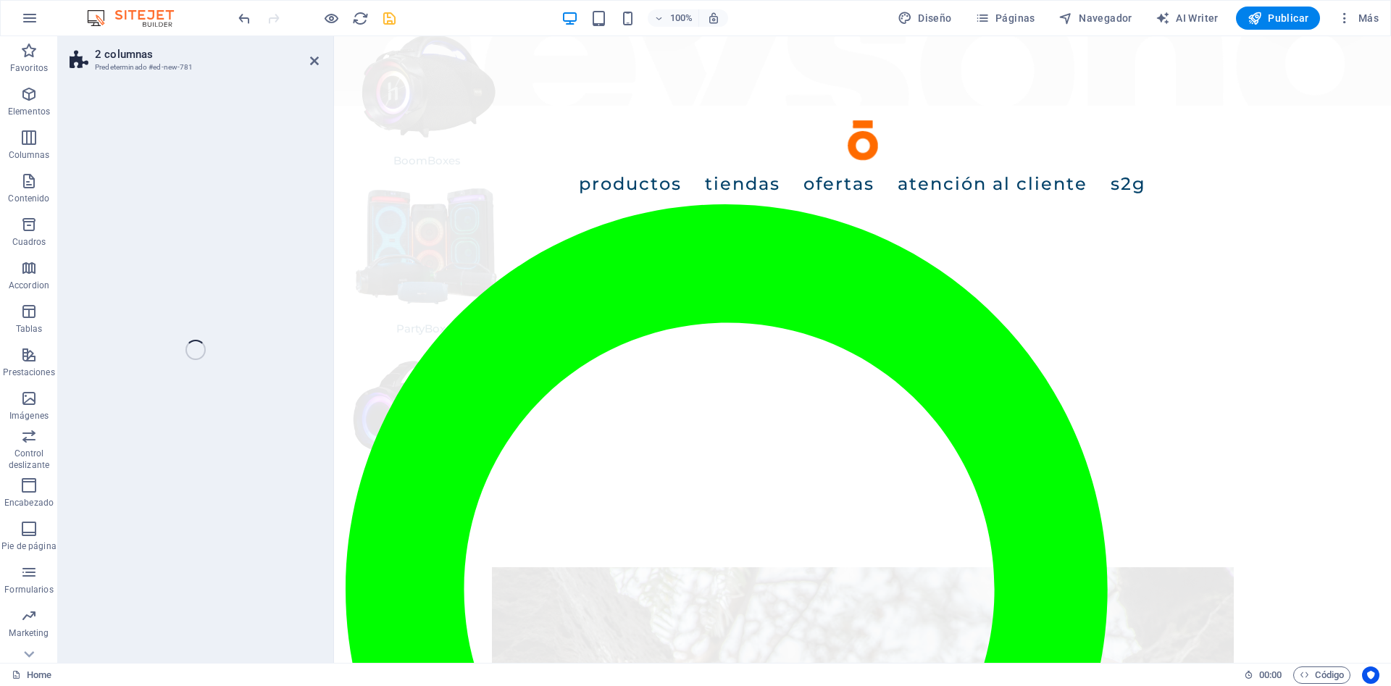
select select "rem"
select select "preset-columns-two-v2-default"
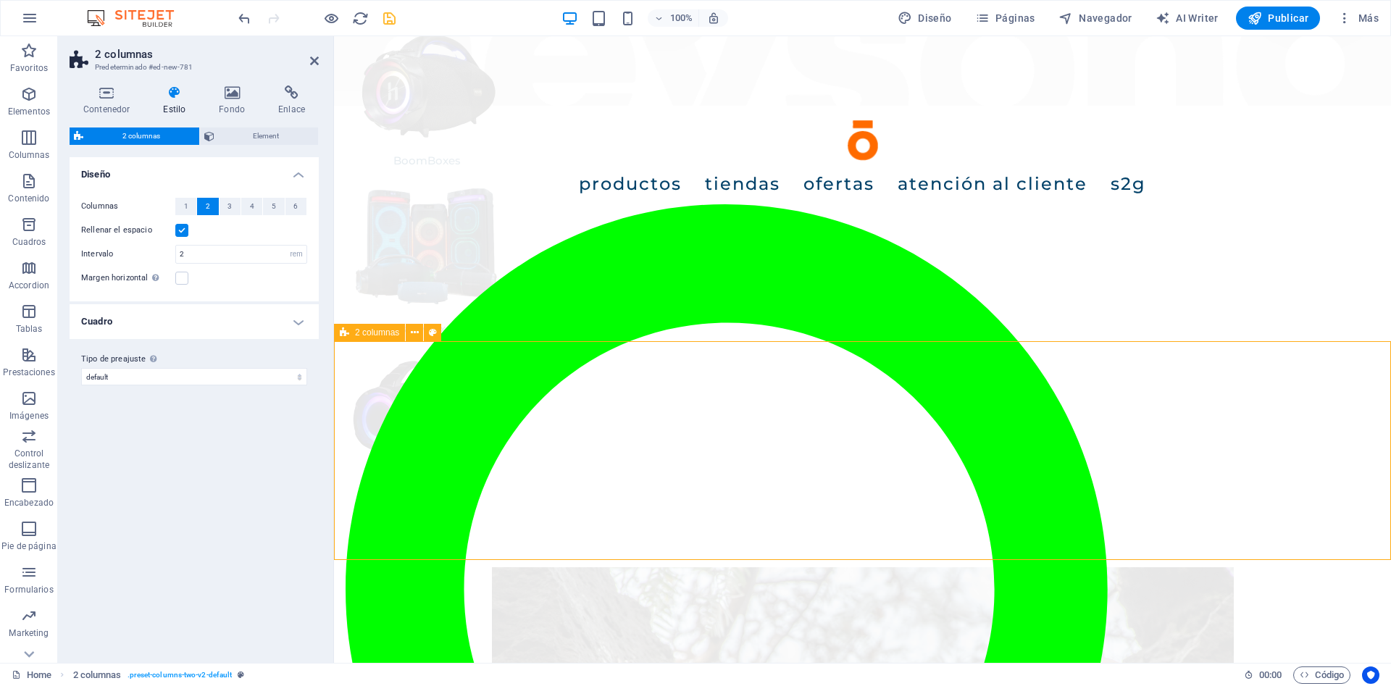
click at [235, 100] on h4 "Fondo" at bounding box center [234, 100] width 59 height 30
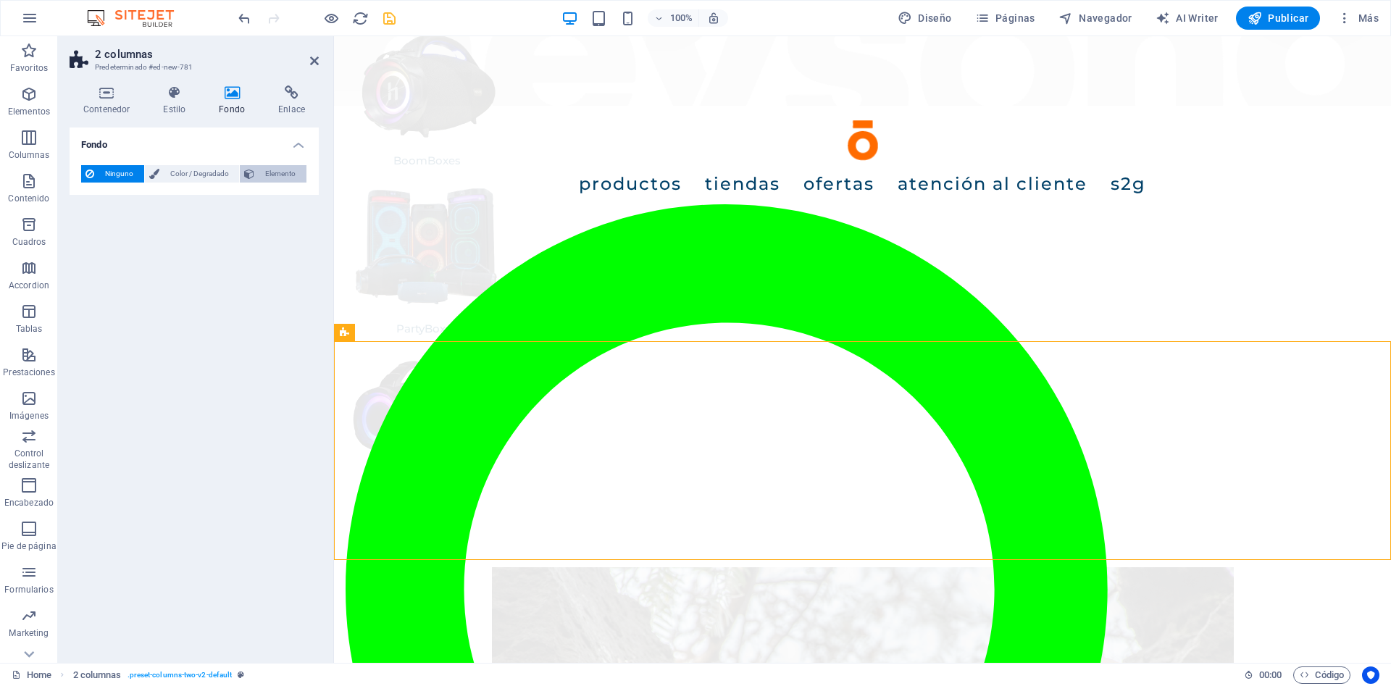
click at [269, 173] on span "Elemento" at bounding box center [280, 173] width 43 height 17
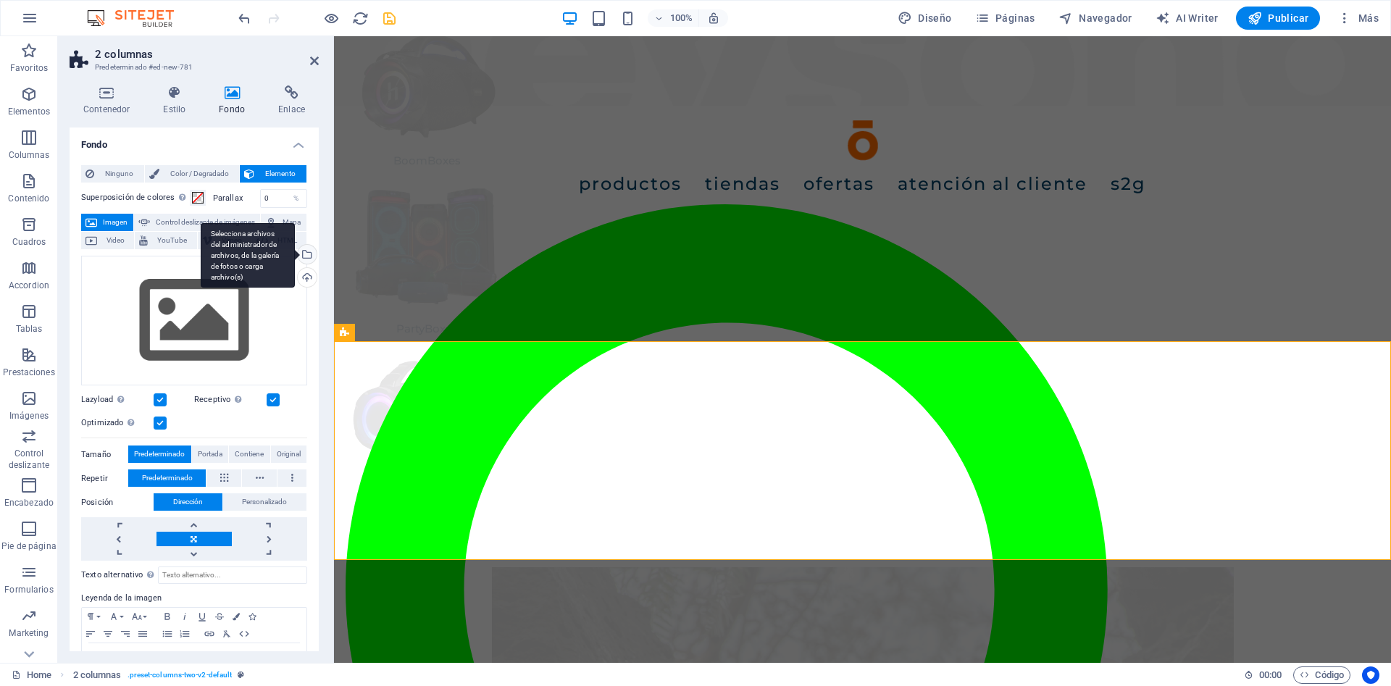
click at [295, 257] on div "Selecciona archivos del administrador de archivos, de la galería de fotos o car…" at bounding box center [248, 255] width 94 height 65
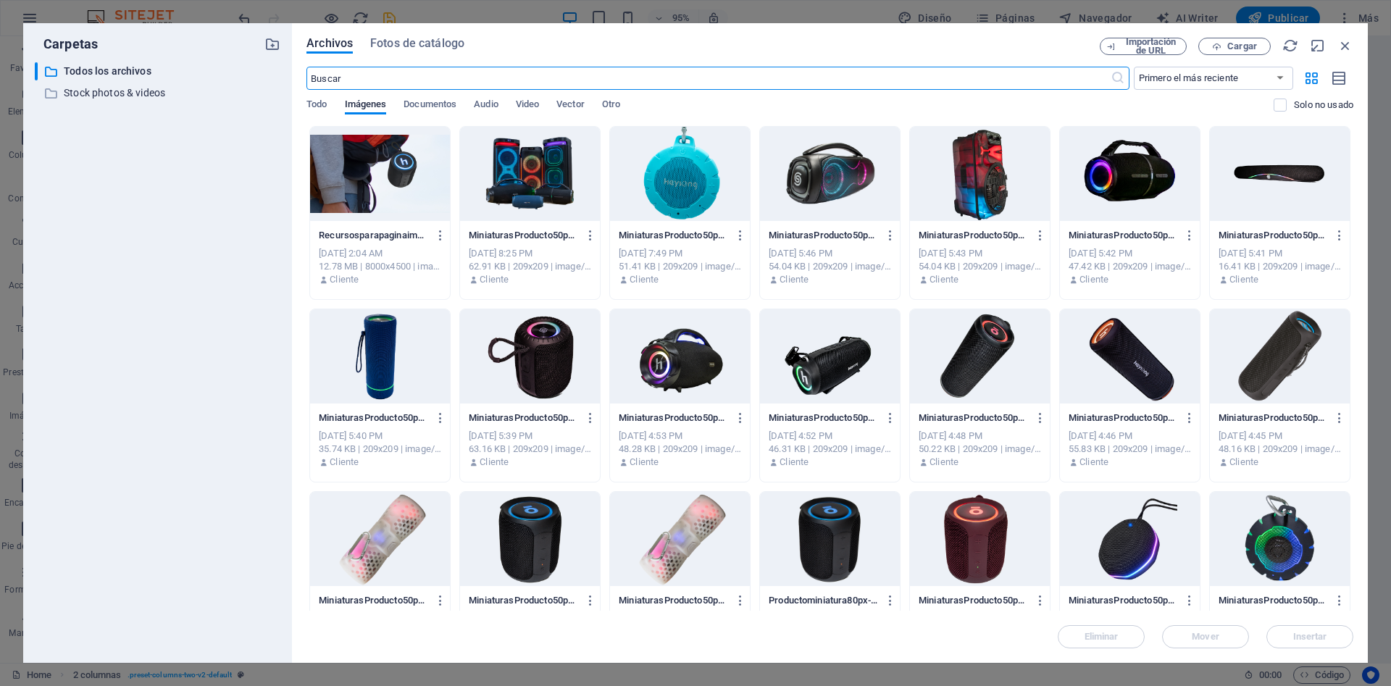
scroll to position [413, 0]
click at [346, 182] on div at bounding box center [380, 174] width 140 height 94
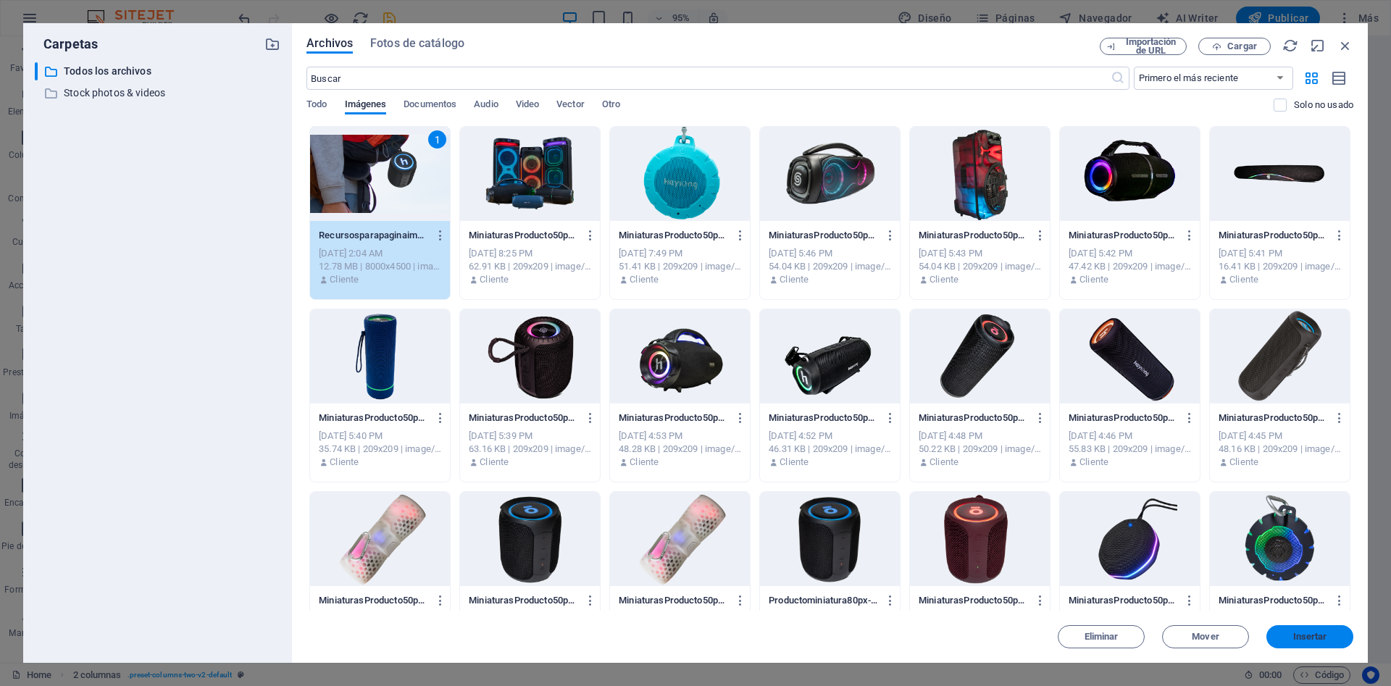
click at [1303, 627] on button "Insertar" at bounding box center [1309, 636] width 87 height 23
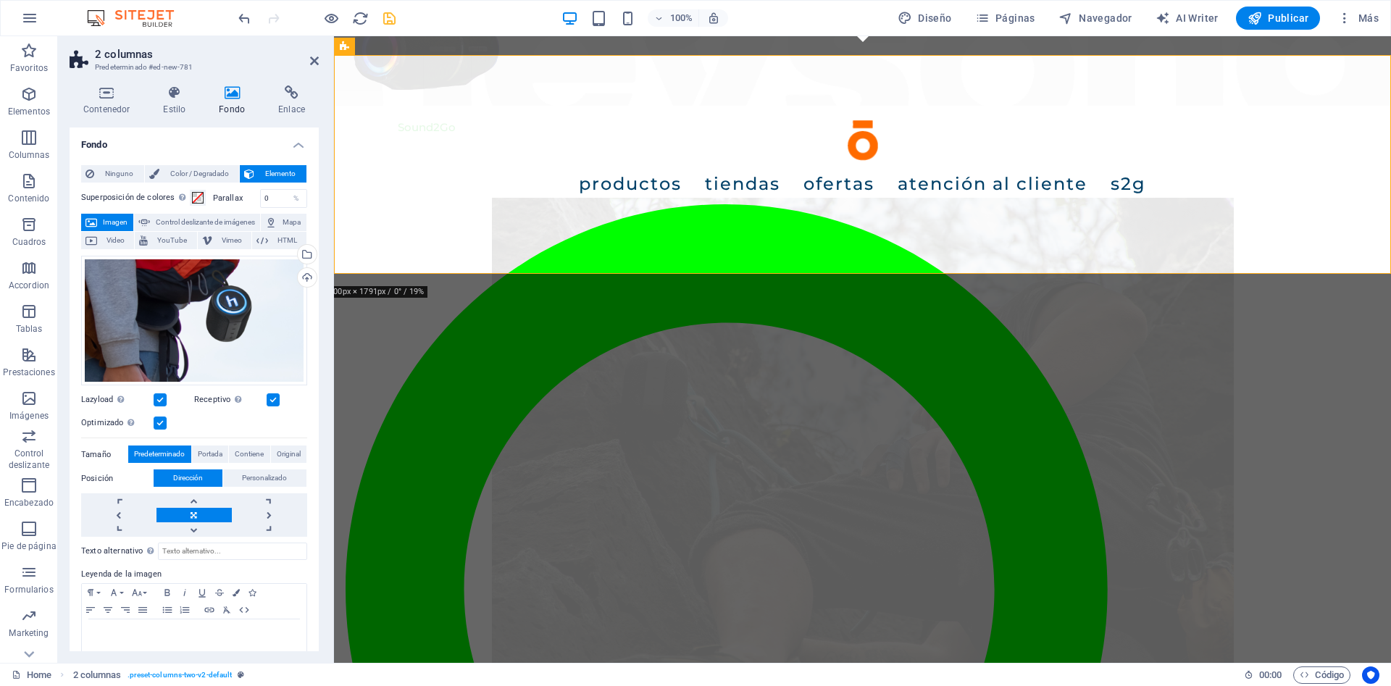
scroll to position [591, 0]
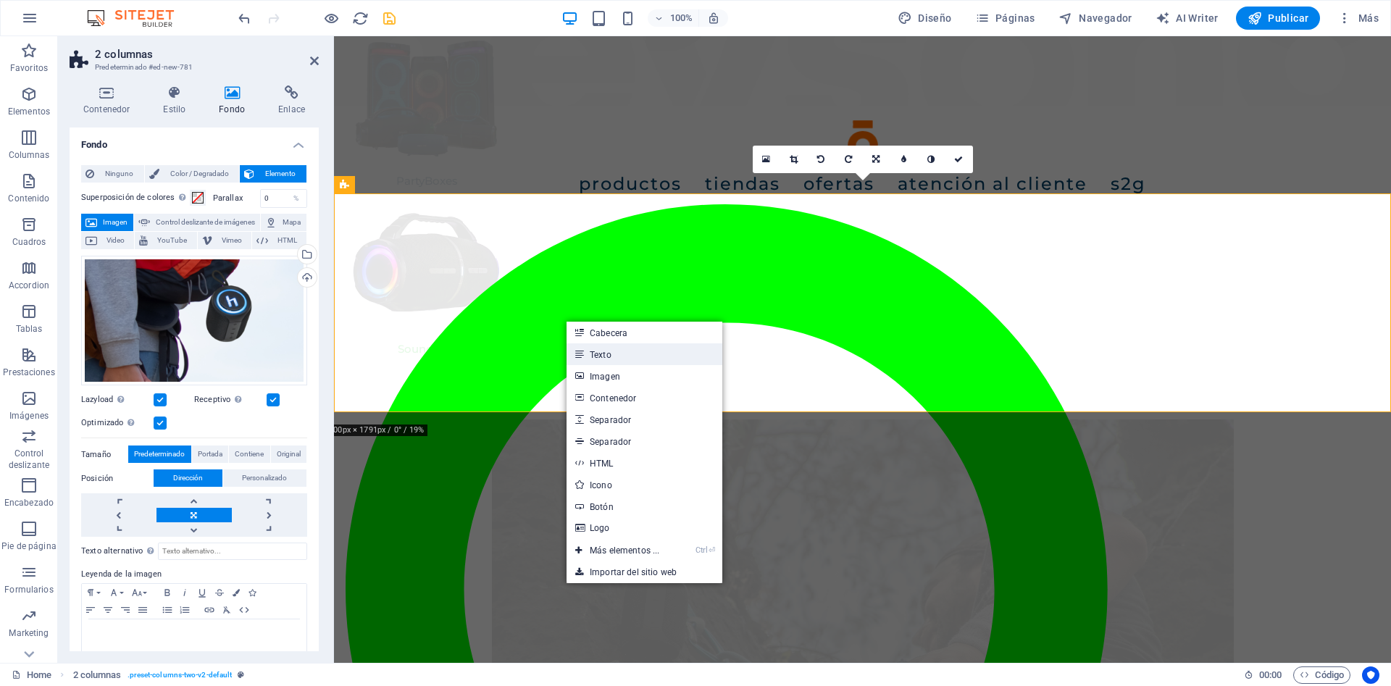
click at [605, 349] on link "Texto" at bounding box center [644, 354] width 156 height 22
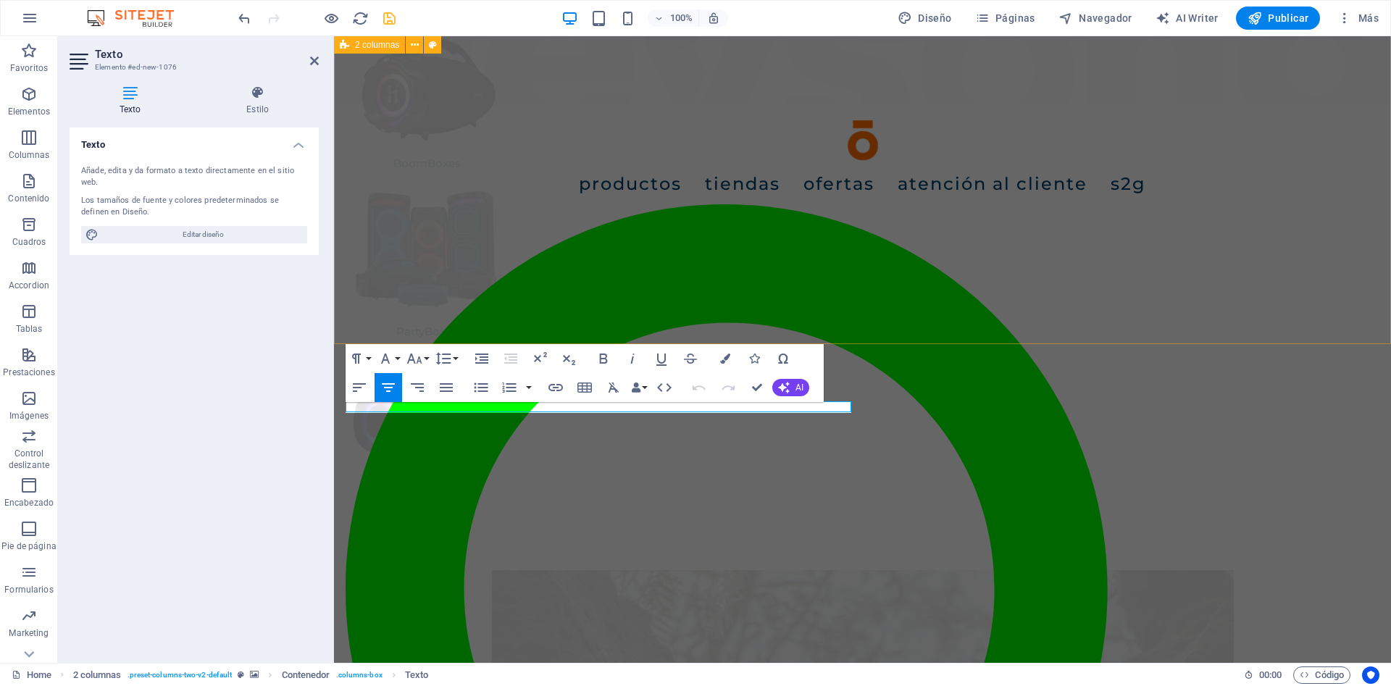
scroll to position [443, 0]
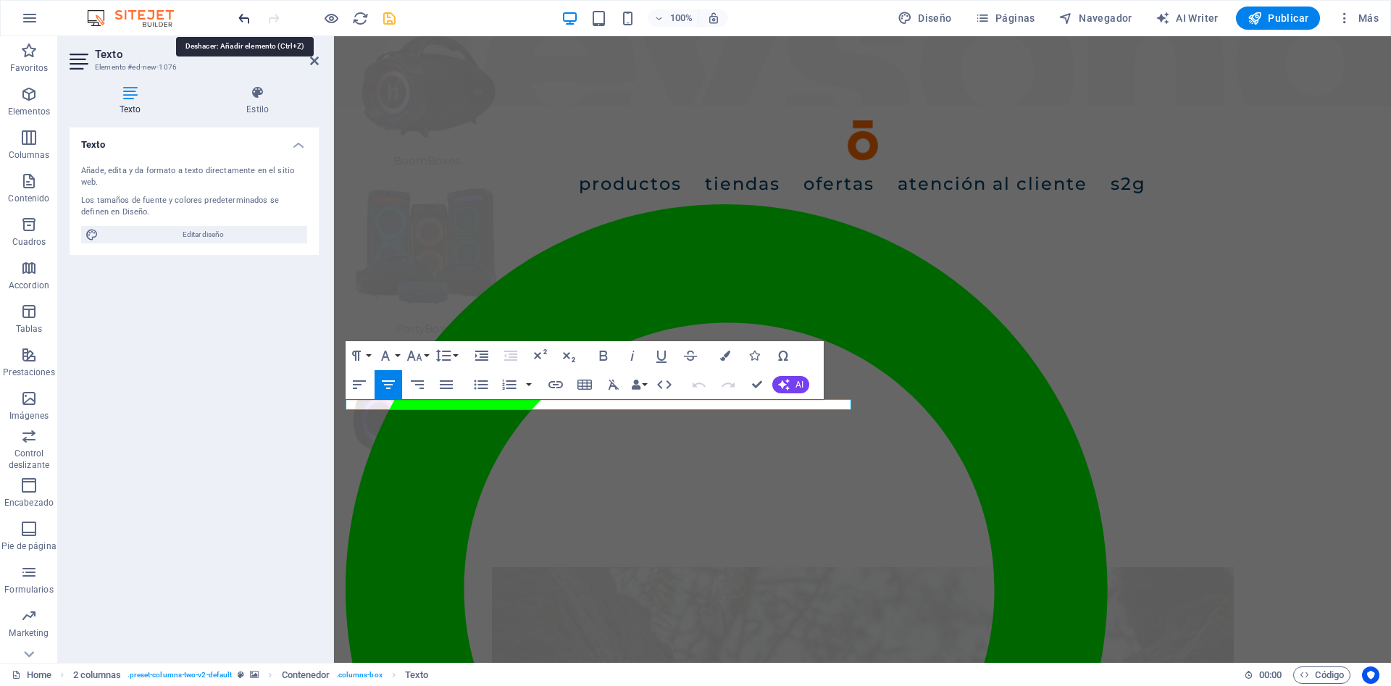
click at [238, 18] on icon "undo" at bounding box center [244, 18] width 17 height 17
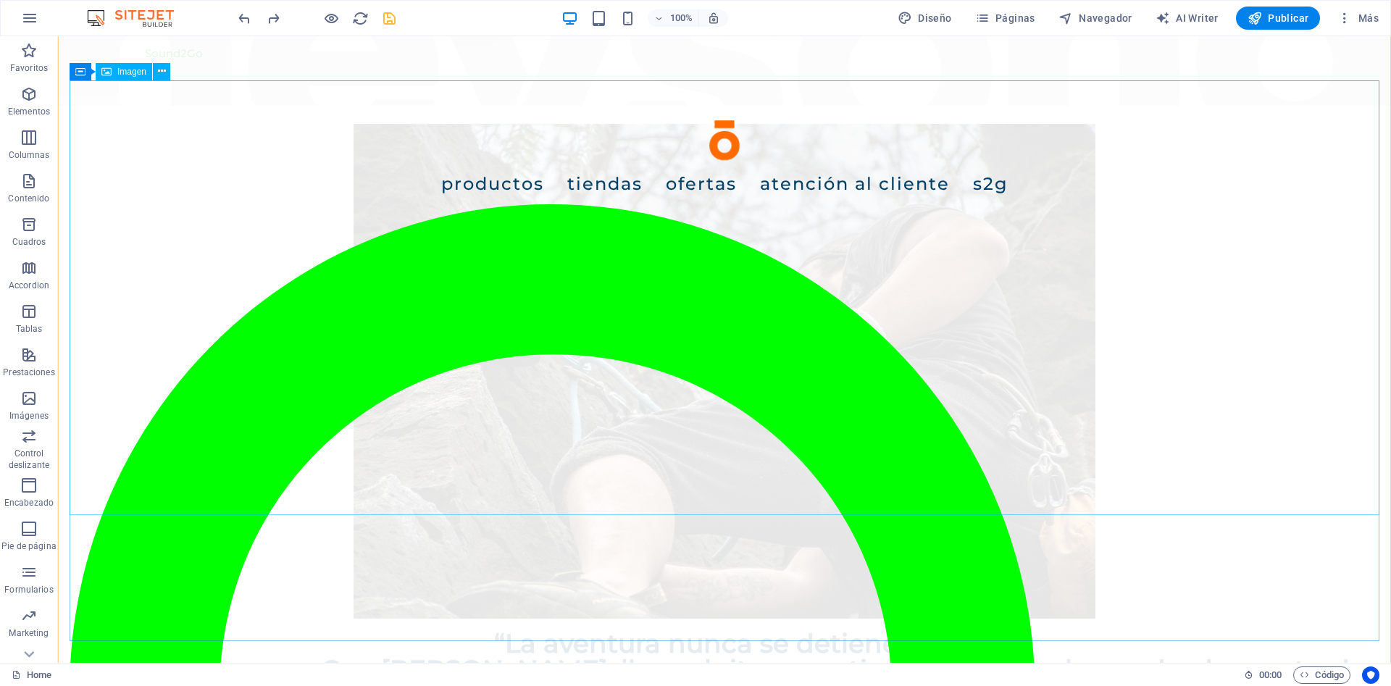
scroll to position [1256, 0]
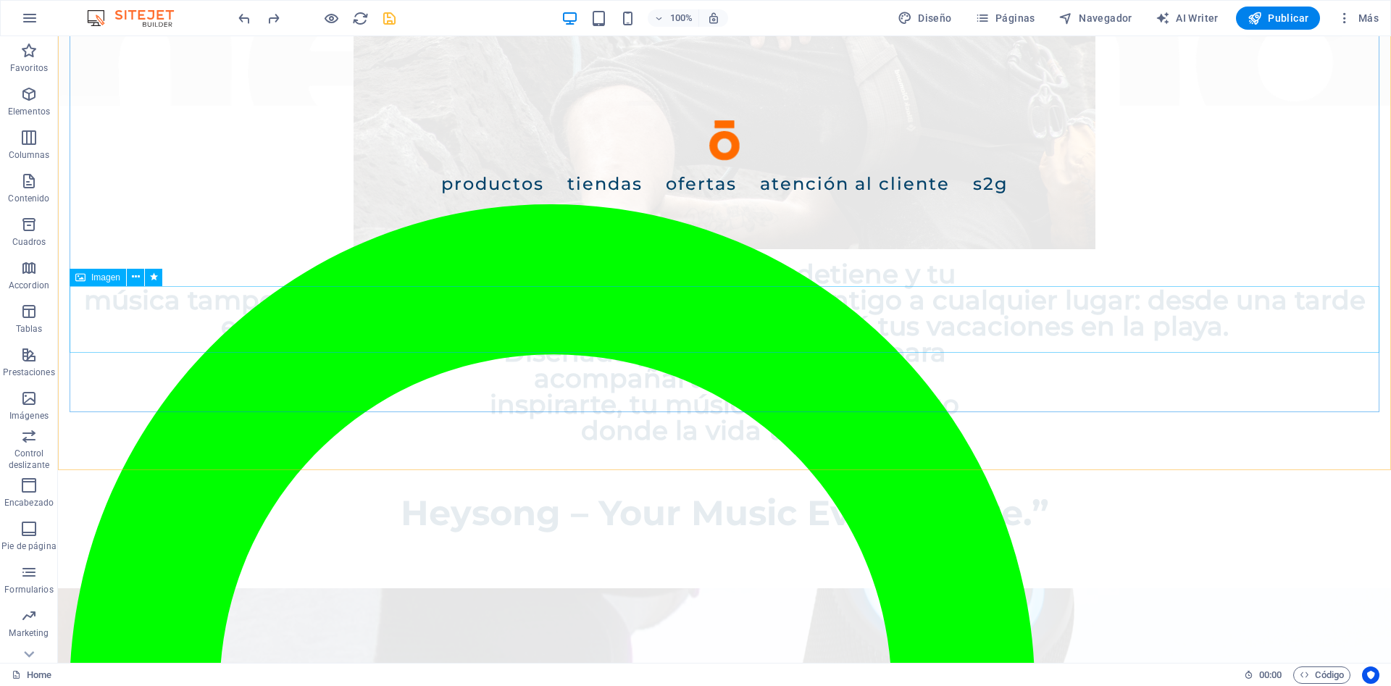
click at [102, 278] on span "Imagen" at bounding box center [105, 277] width 29 height 9
click at [87, 346] on div "Texto" at bounding box center [94, 343] width 49 height 17
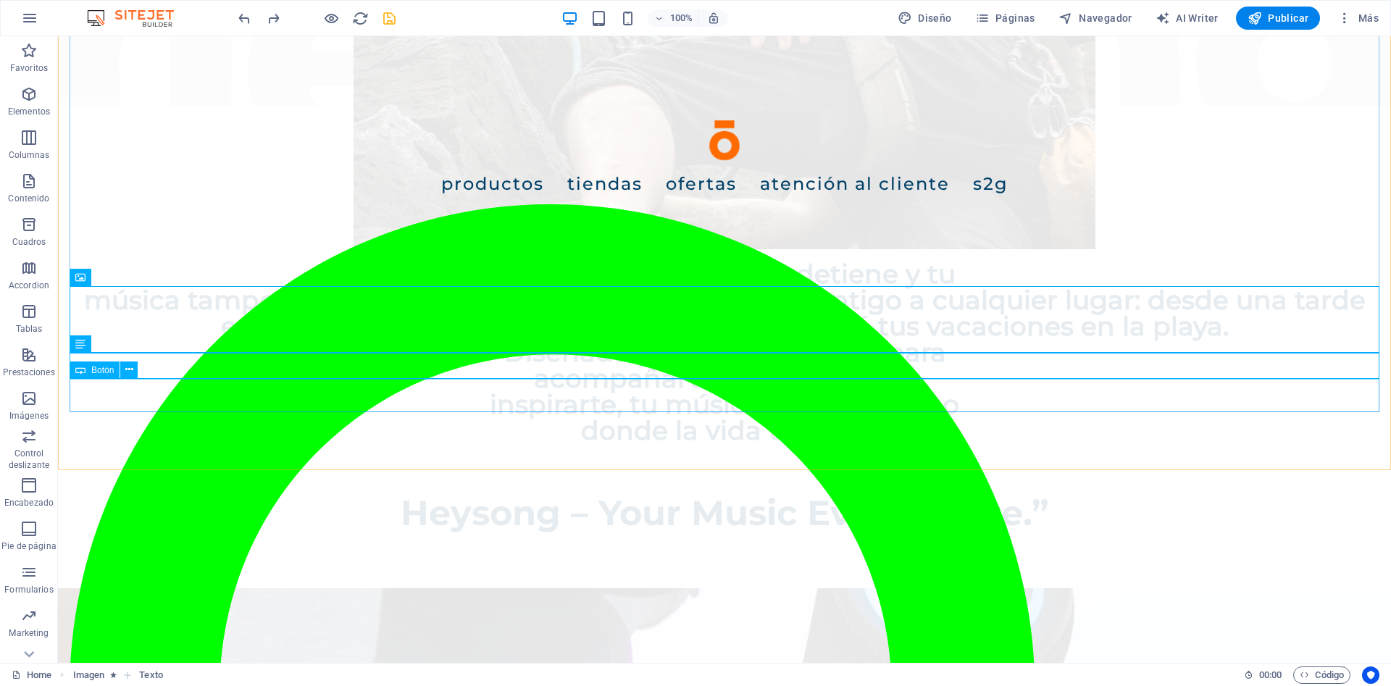
click at [92, 372] on span "Botón" at bounding box center [102, 370] width 22 height 9
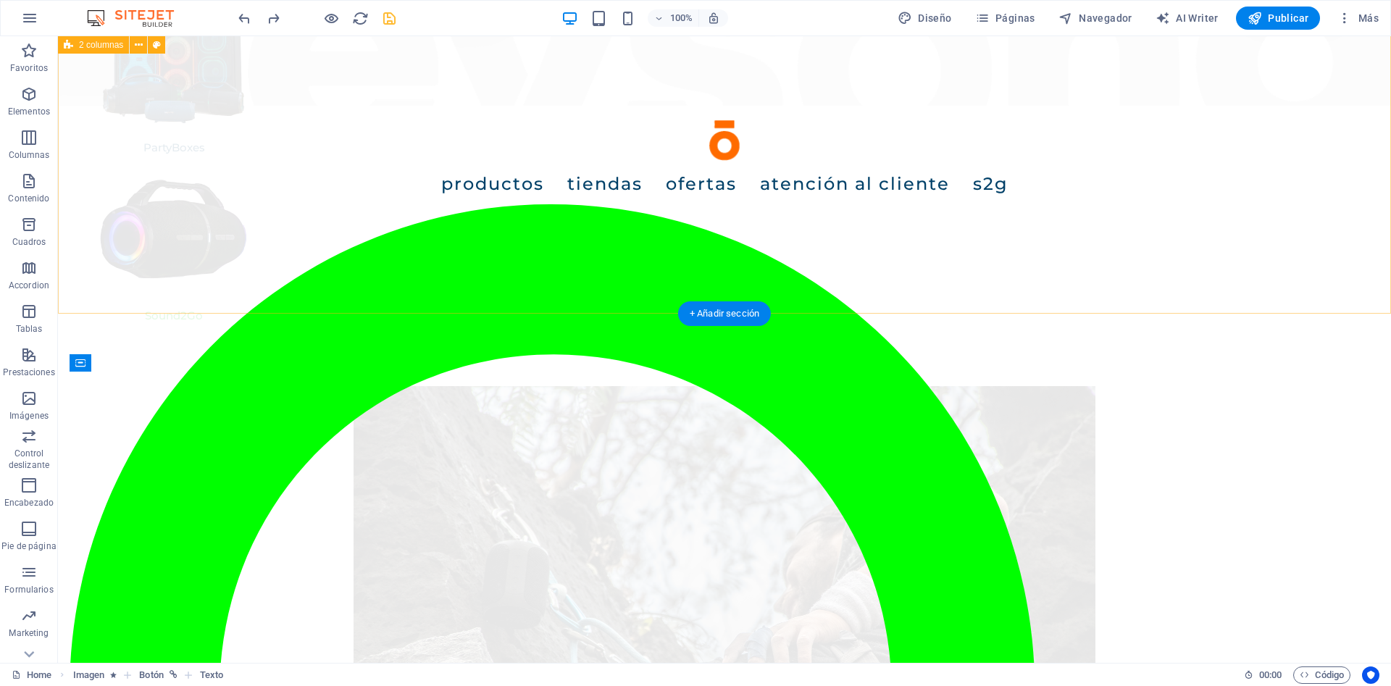
scroll to position [517, 0]
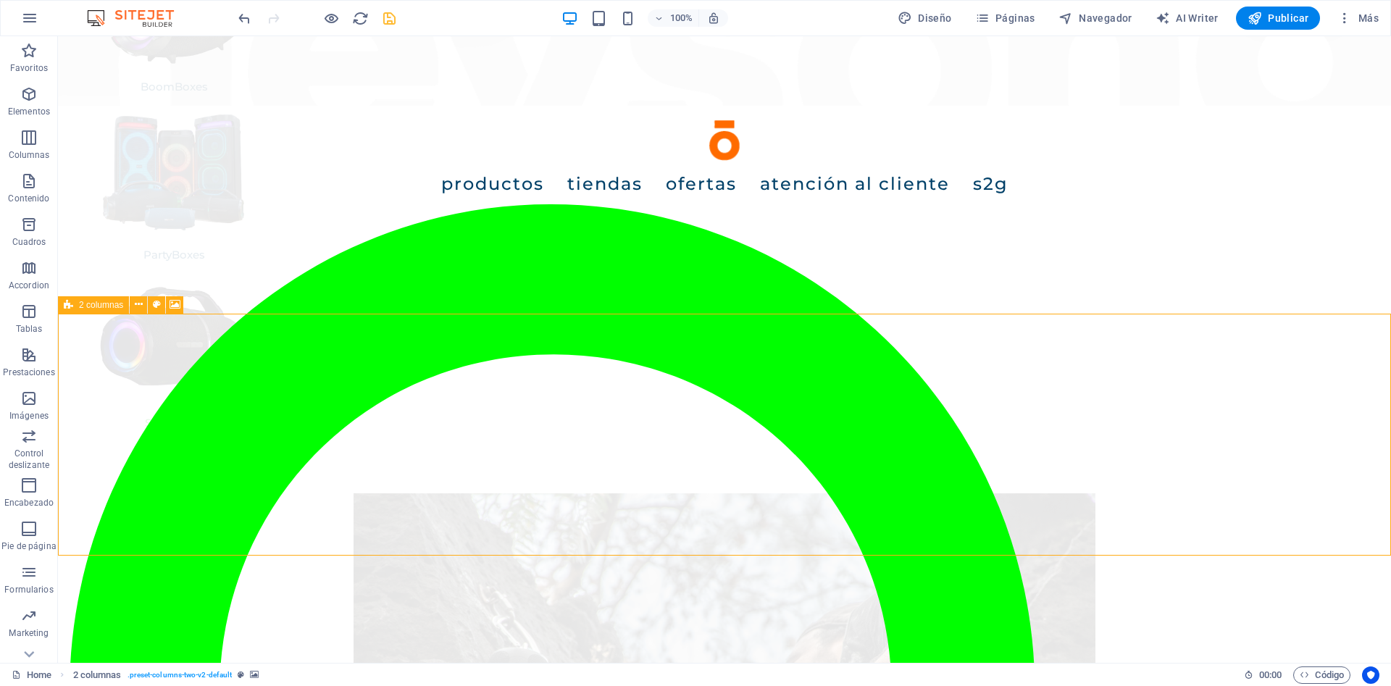
click at [73, 306] on div "2 columnas" at bounding box center [93, 304] width 71 height 17
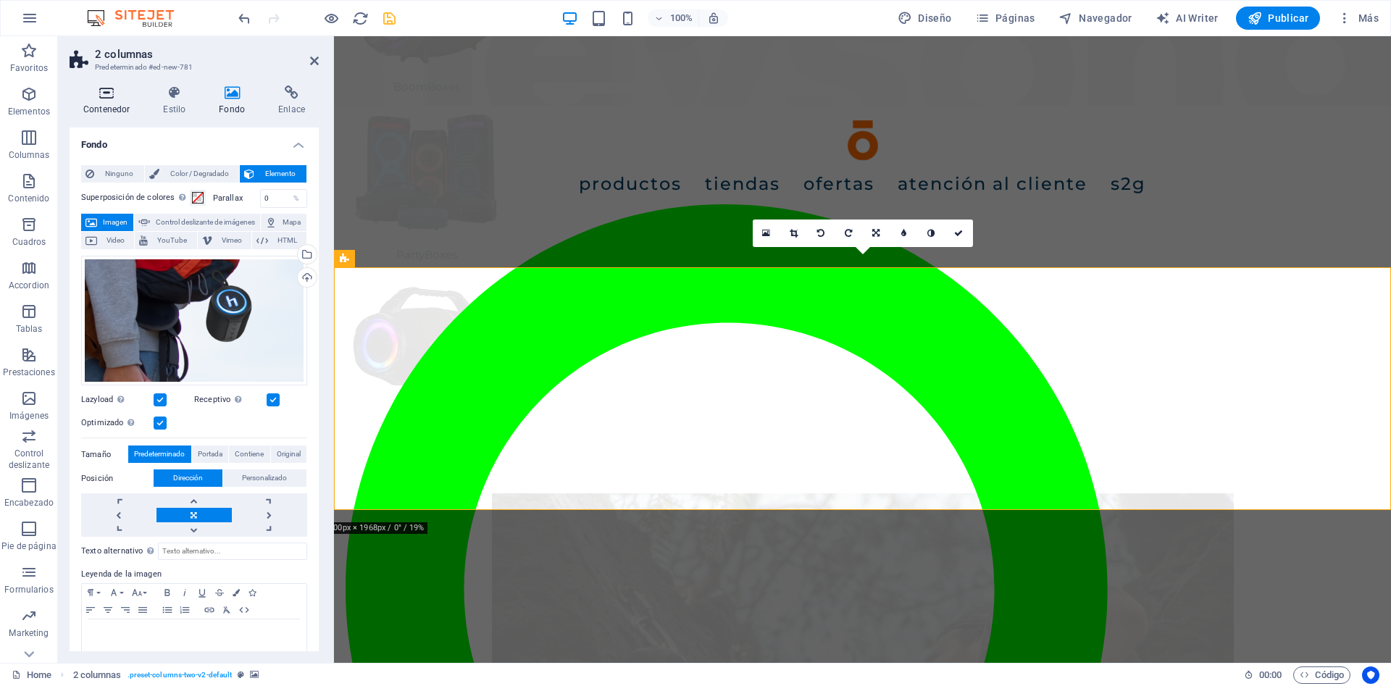
click at [125, 103] on h4 "Contenedor" at bounding box center [110, 100] width 80 height 30
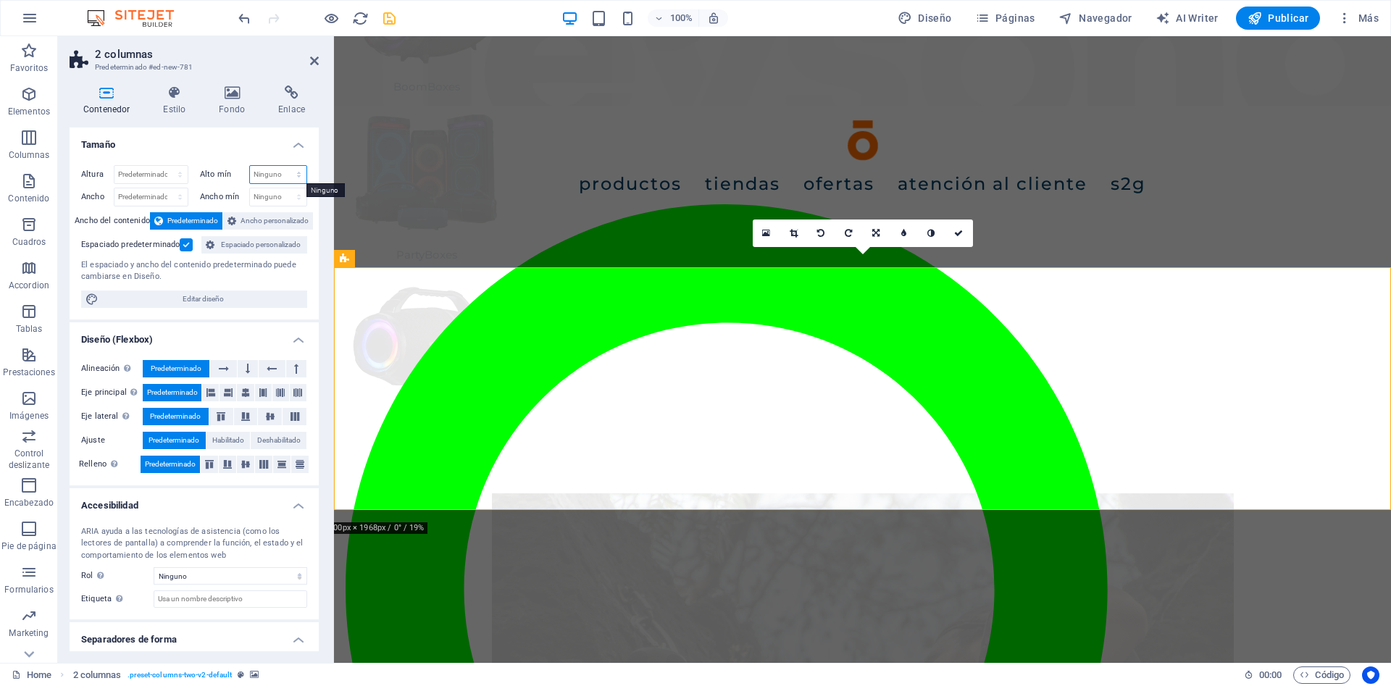
click at [250, 166] on select "Ninguno px rem % vh vw" at bounding box center [278, 174] width 57 height 17
select select "%"
click option "%" at bounding box center [0, 0] width 0 height 0
type input "150"
click at [269, 173] on input "150" at bounding box center [278, 174] width 57 height 17
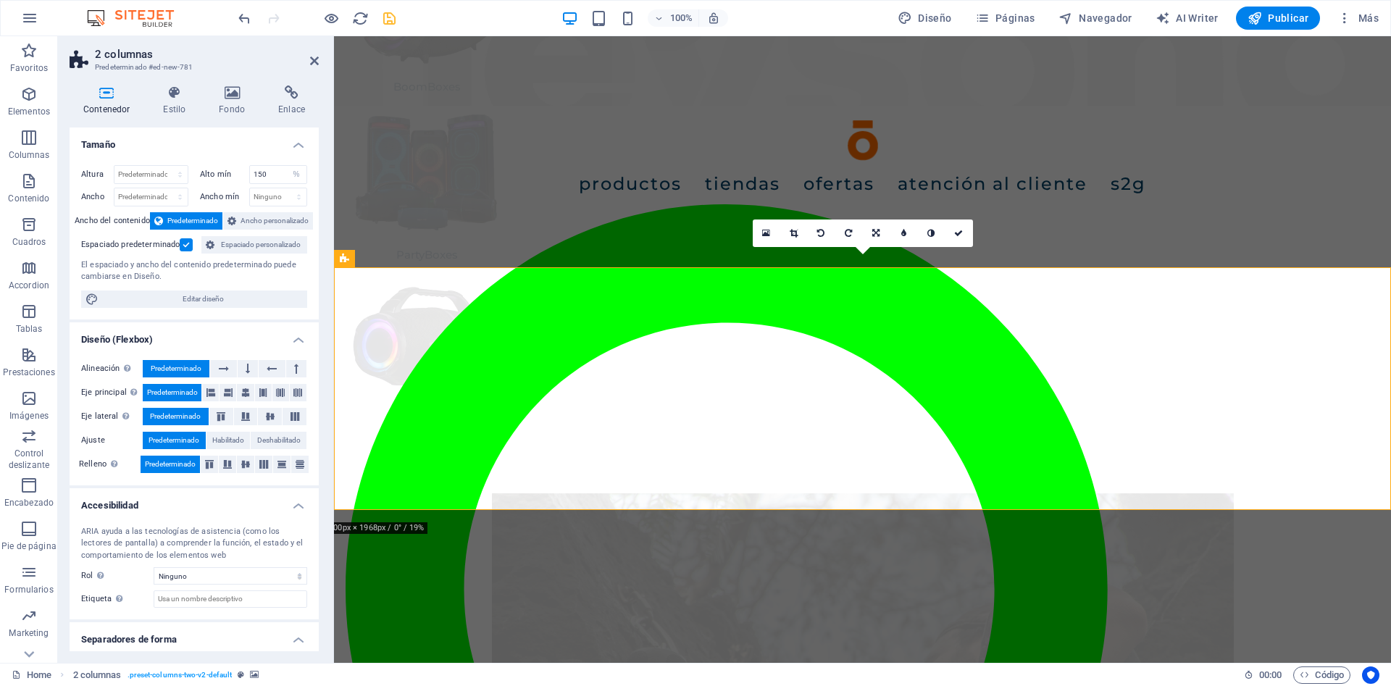
click at [180, 248] on label at bounding box center [186, 244] width 13 height 13
click at [0, 0] on input "Espaciado predeterminado" at bounding box center [0, 0] width 0 height 0
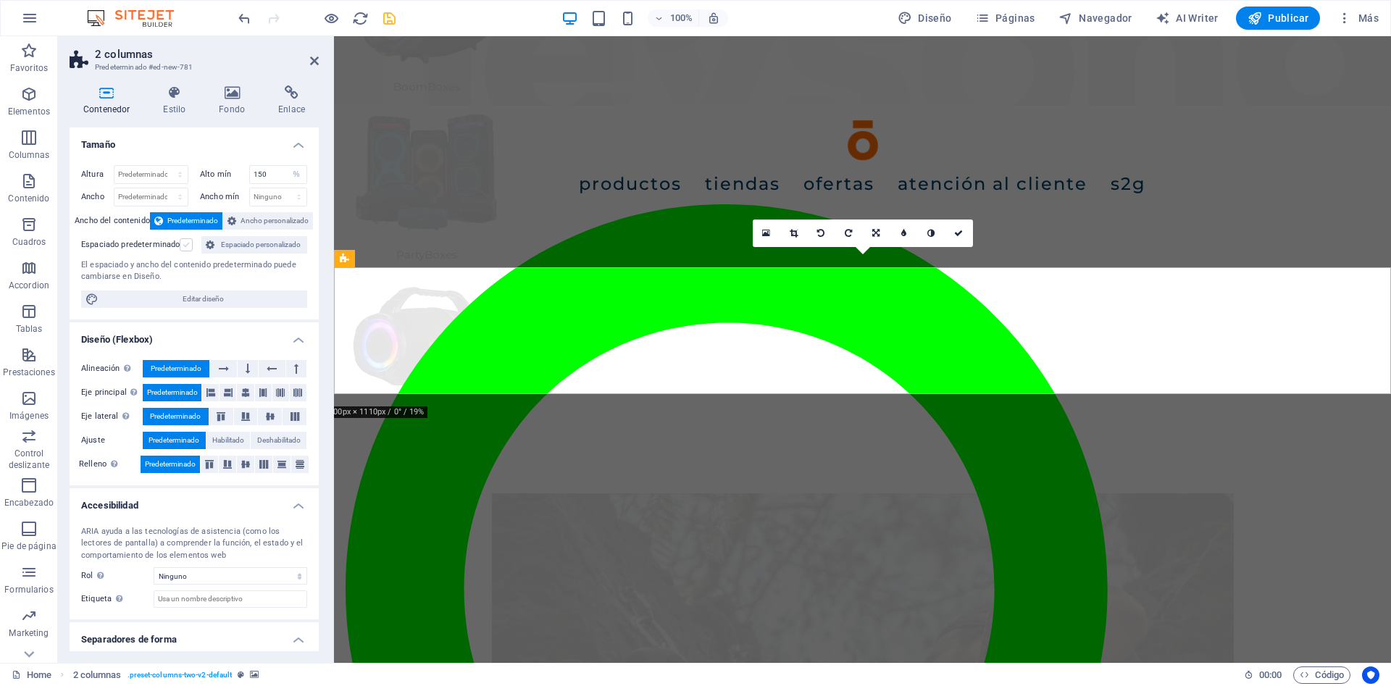
click at [182, 246] on label at bounding box center [186, 244] width 13 height 13
click at [0, 0] on input "Espaciado predeterminado" at bounding box center [0, 0] width 0 height 0
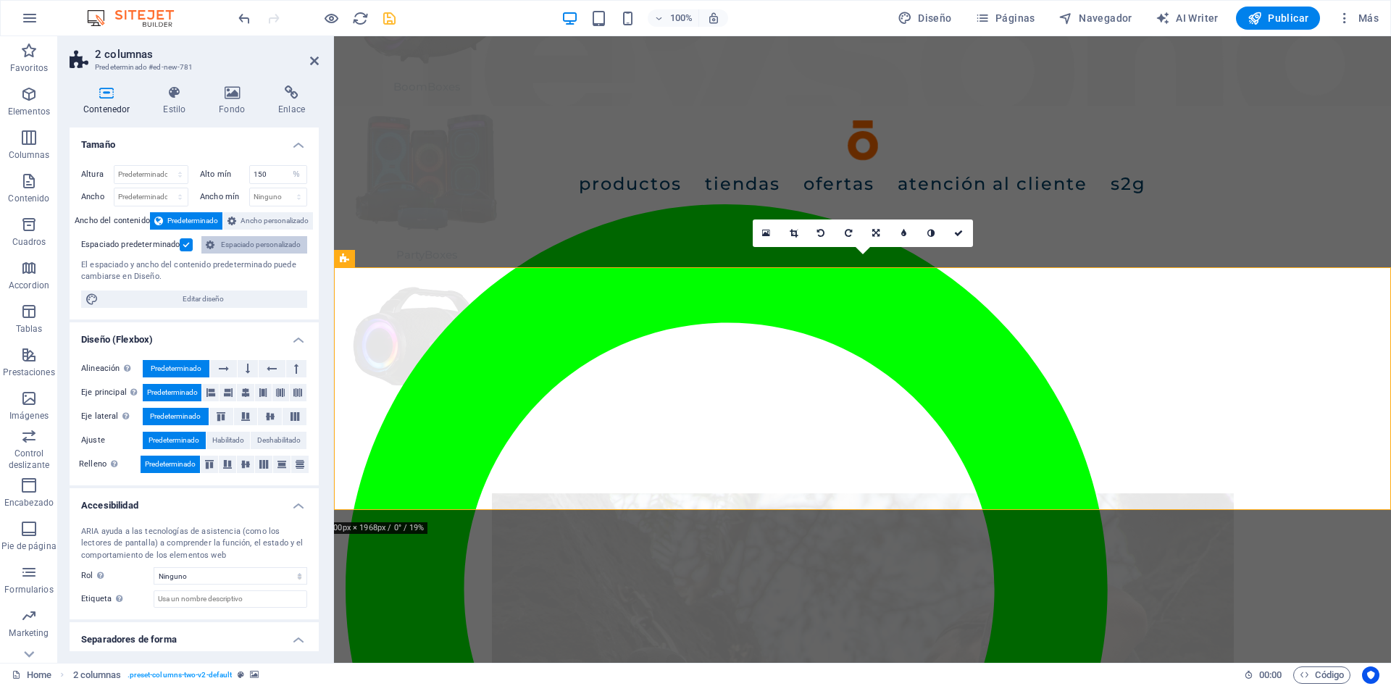
click at [258, 243] on span "Espaciado personalizado" at bounding box center [261, 244] width 84 height 17
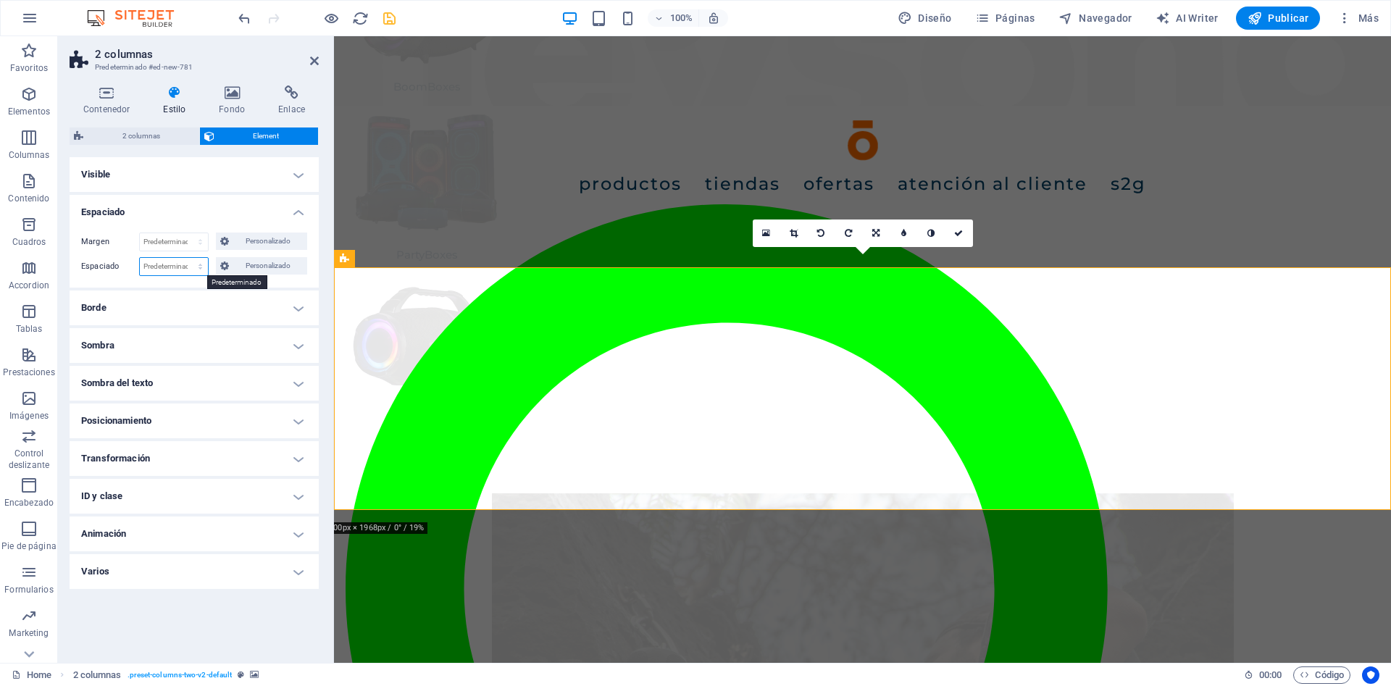
click at [140, 258] on select "Predeterminado px rem % vh vw Personalizado" at bounding box center [174, 266] width 68 height 17
select select "%"
click option "%" at bounding box center [0, 0] width 0 height 0
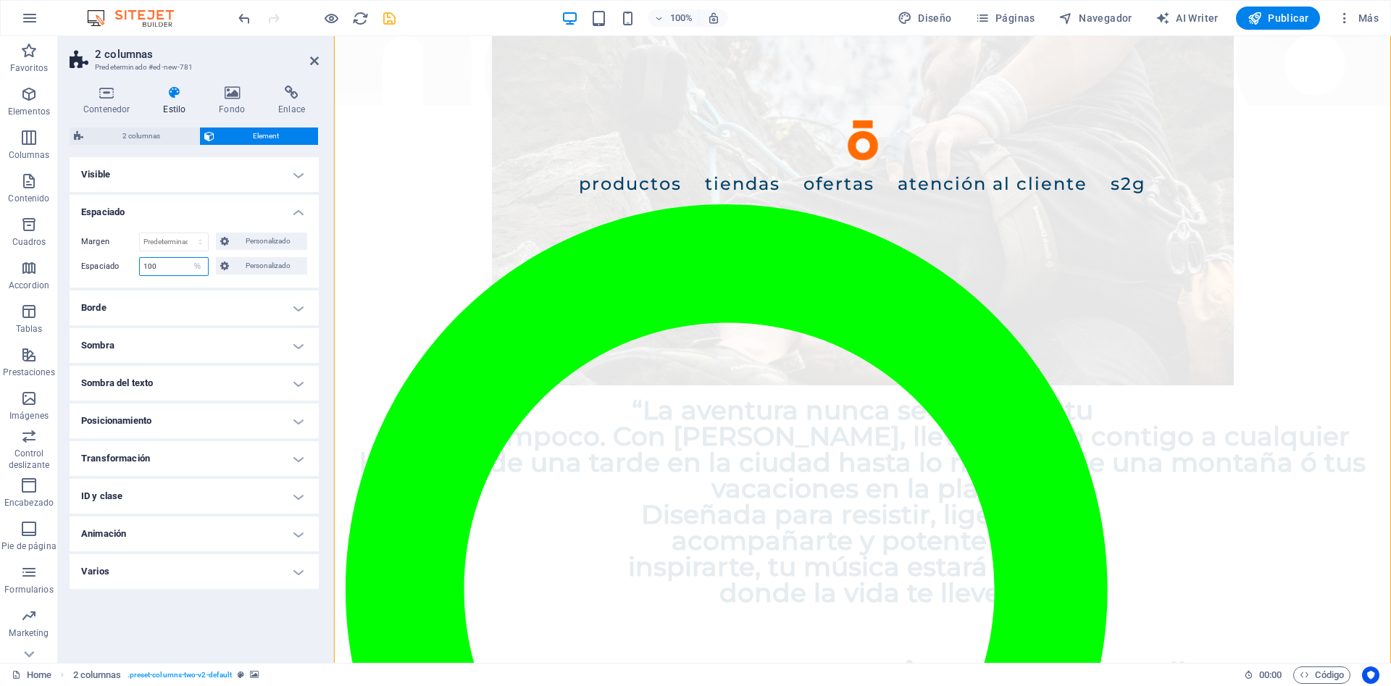
scroll to position [1108, 0]
type input "20"
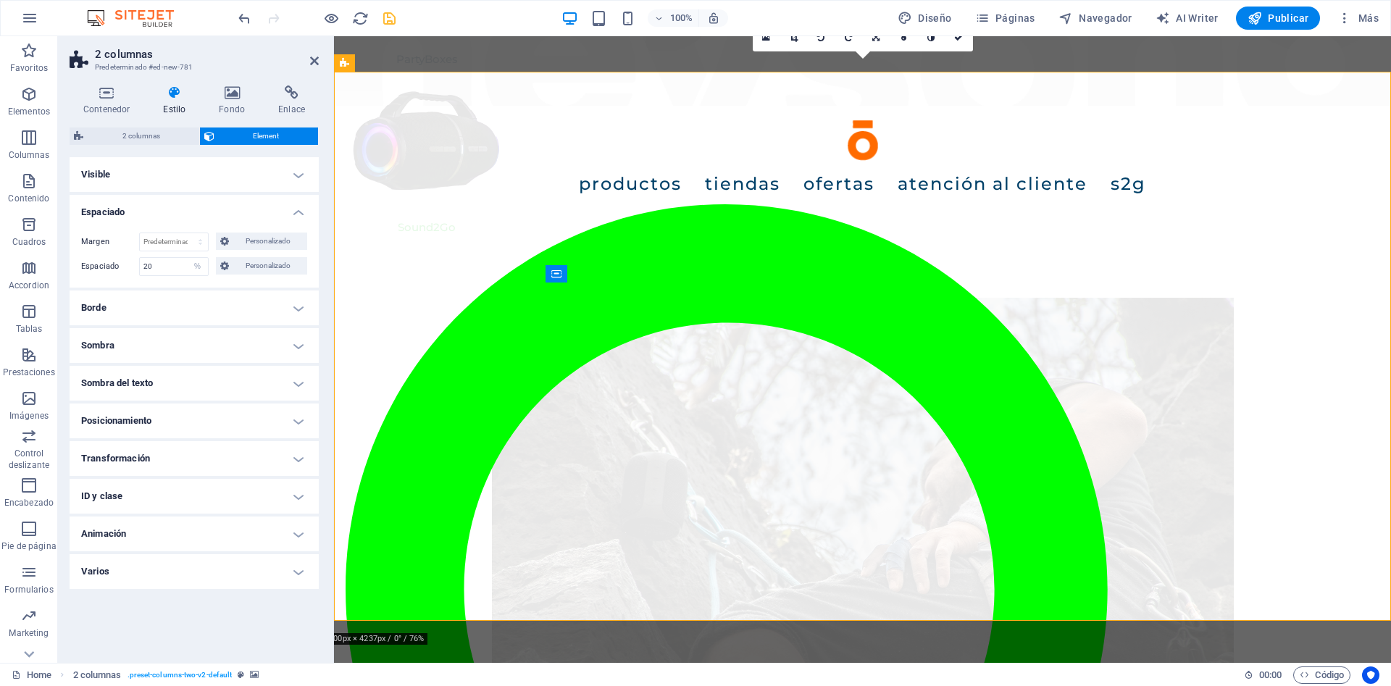
scroll to position [739, 0]
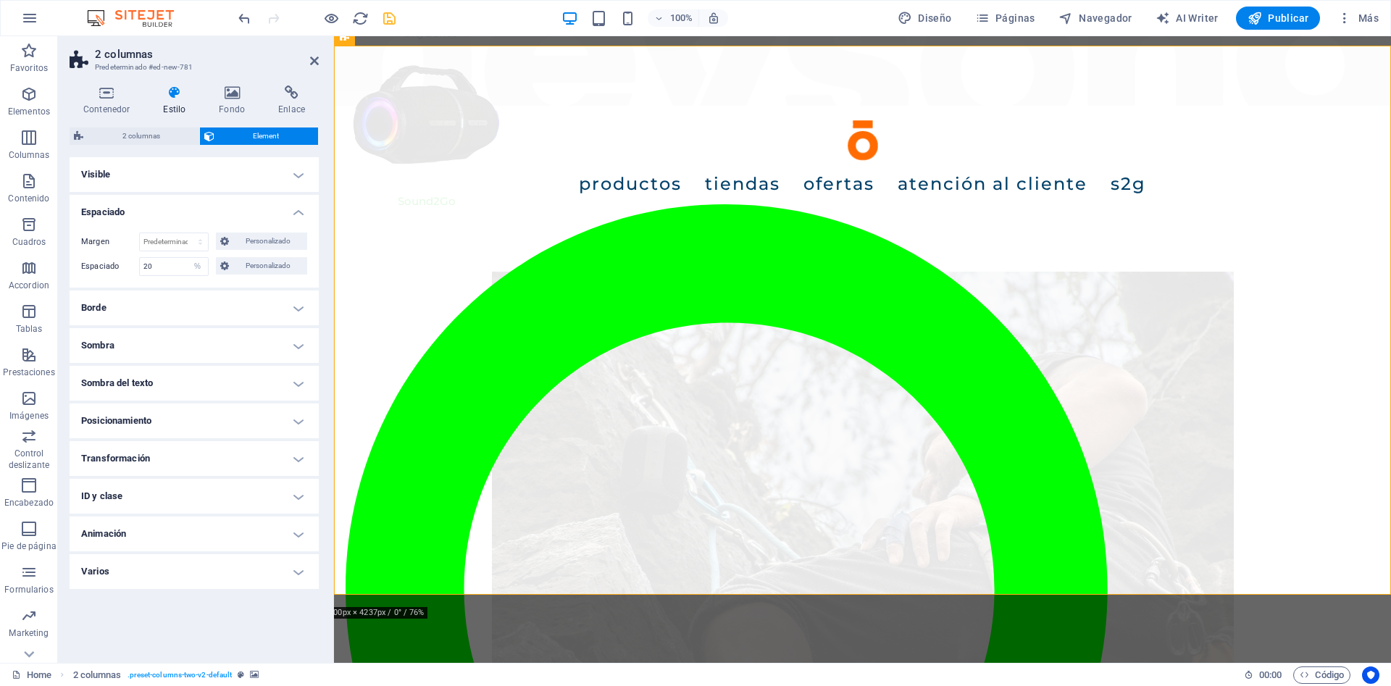
click at [145, 199] on h4 "Espaciado" at bounding box center [194, 208] width 249 height 26
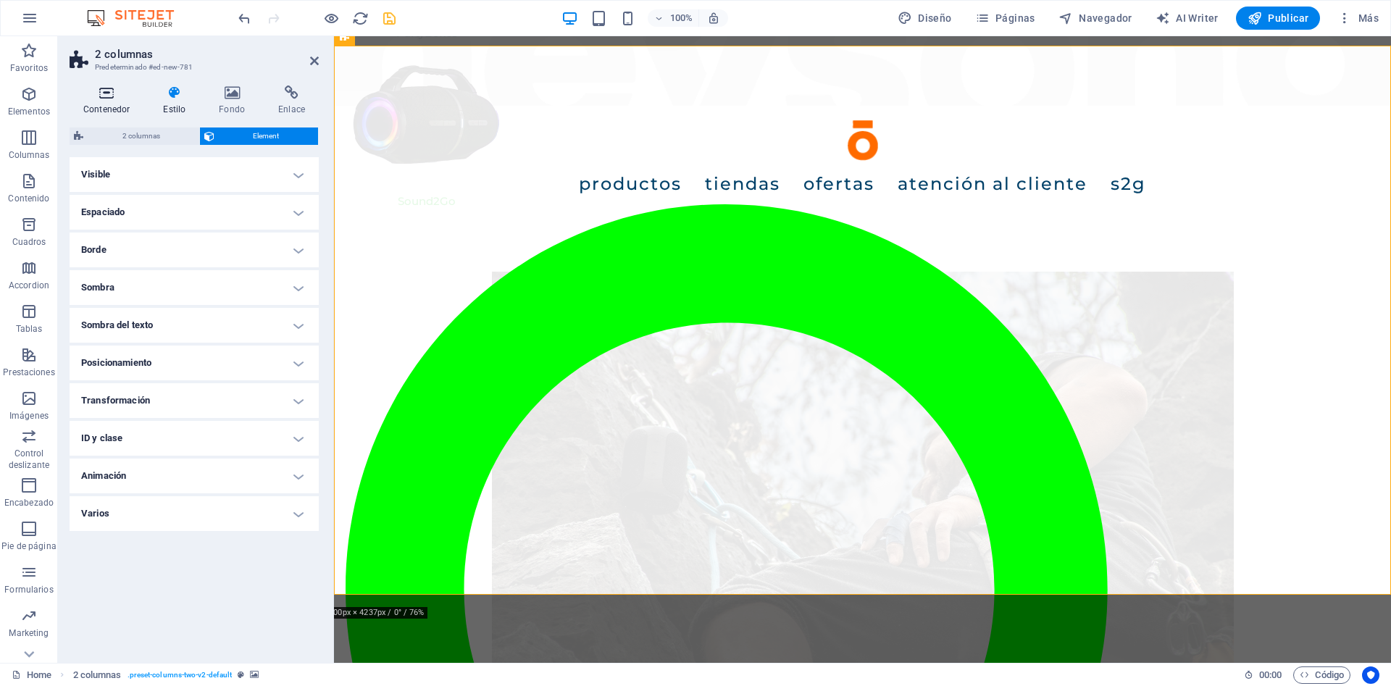
click at [106, 104] on h4 "Contenedor" at bounding box center [110, 100] width 80 height 30
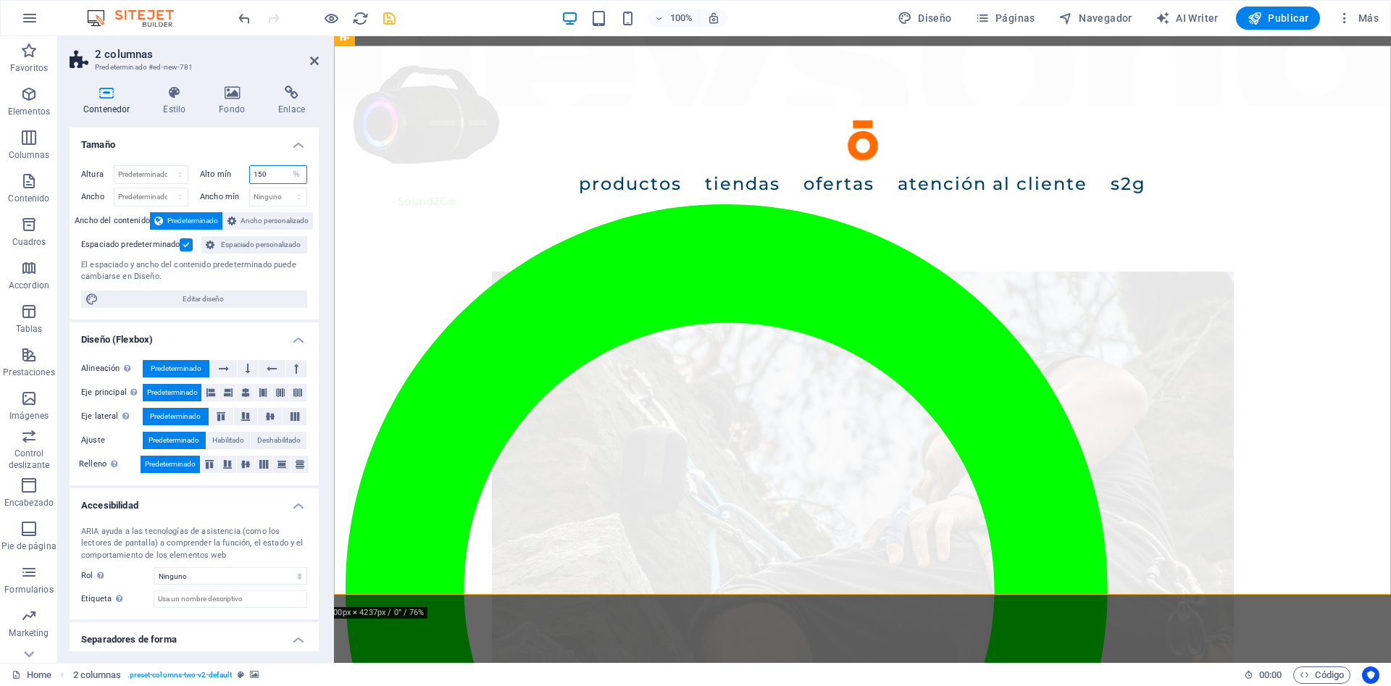
drag, startPoint x: 280, startPoint y: 173, endPoint x: 216, endPoint y: 175, distance: 63.8
click at [250, 175] on input "150" at bounding box center [278, 174] width 57 height 17
click at [230, 151] on h4 "Tamaño" at bounding box center [194, 140] width 249 height 26
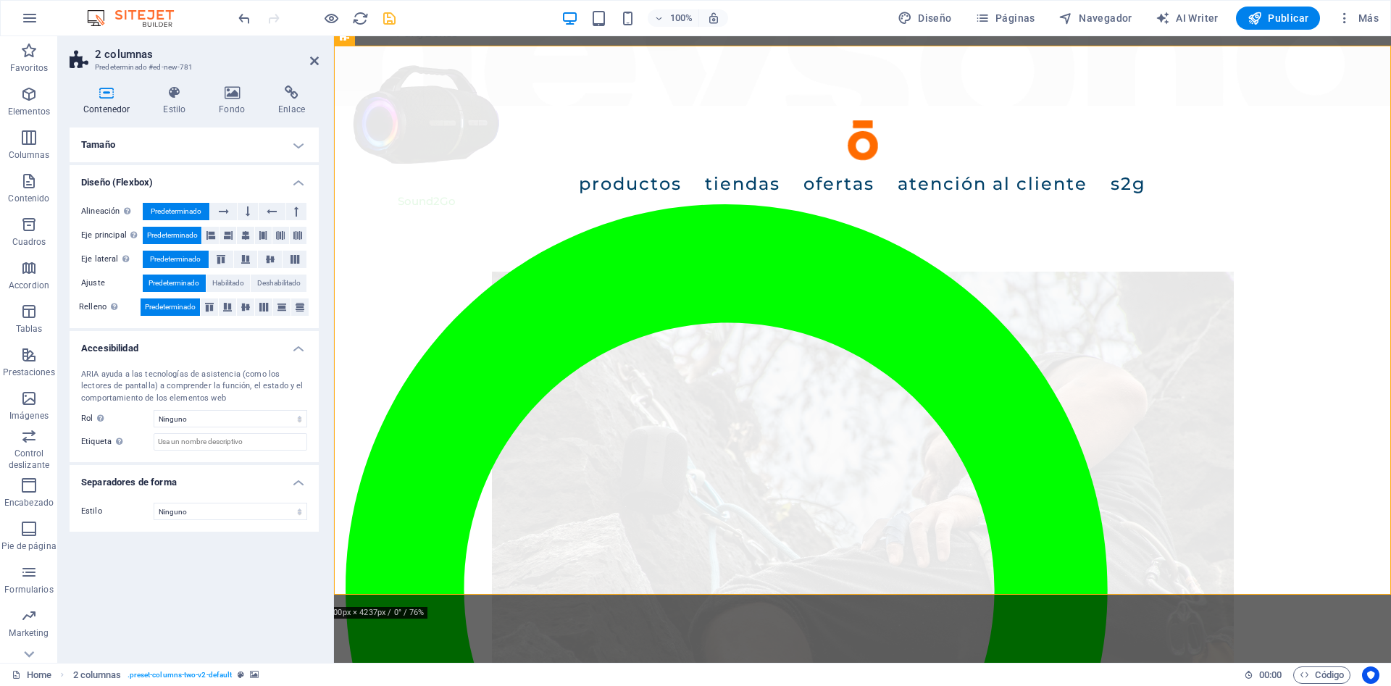
click at [299, 144] on h4 "Tamaño" at bounding box center [194, 144] width 249 height 35
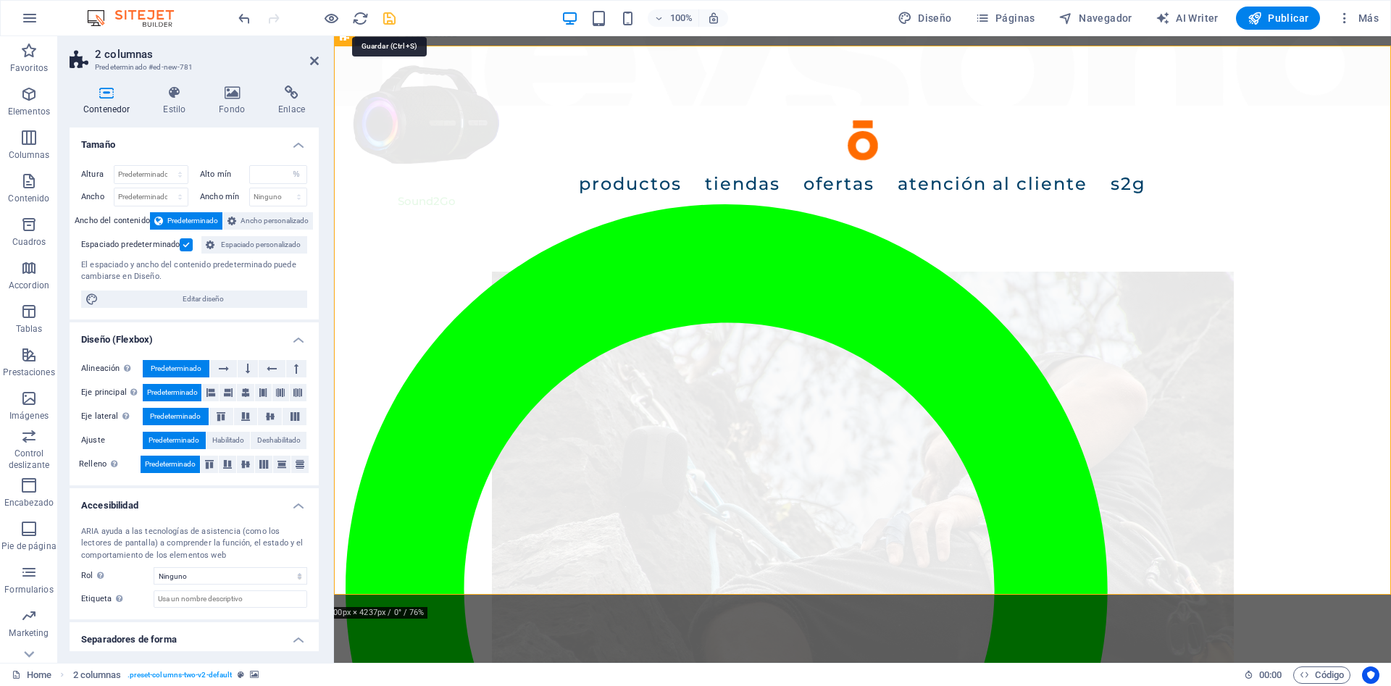
click at [397, 12] on icon "save" at bounding box center [389, 18] width 17 height 17
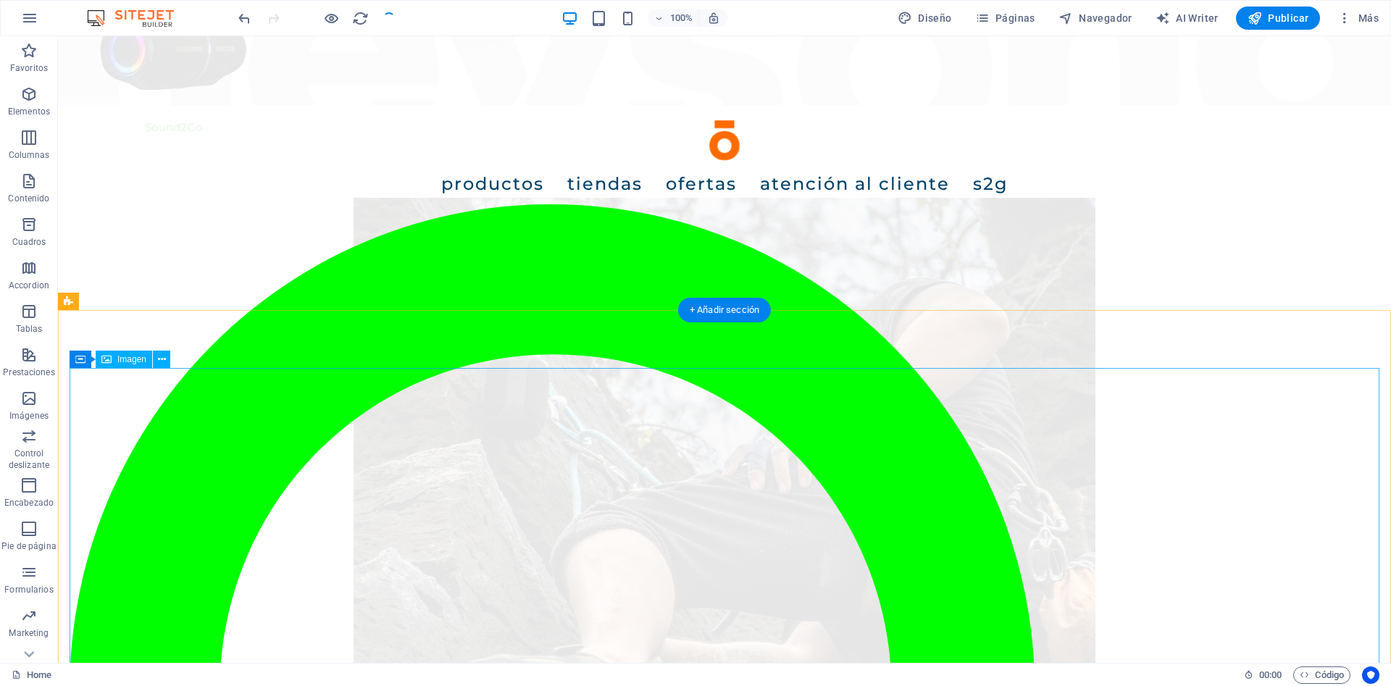
checkbox input "false"
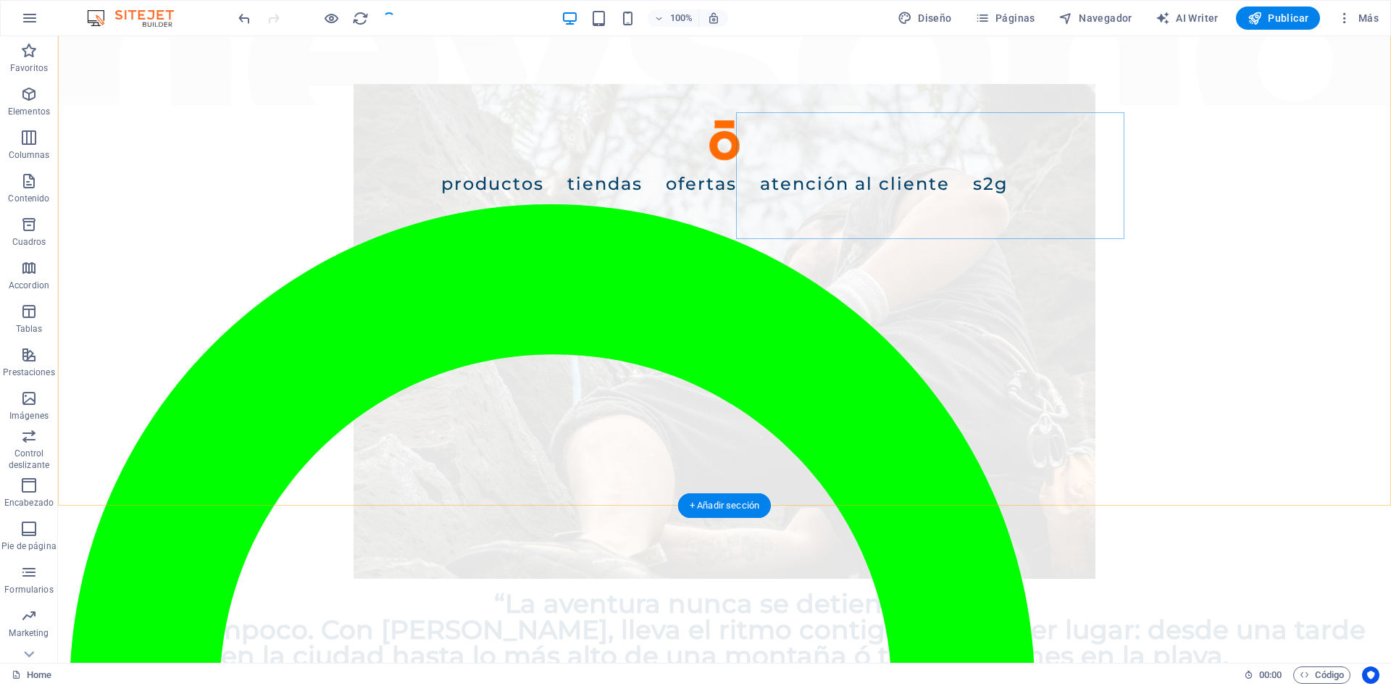
scroll to position [1034, 0]
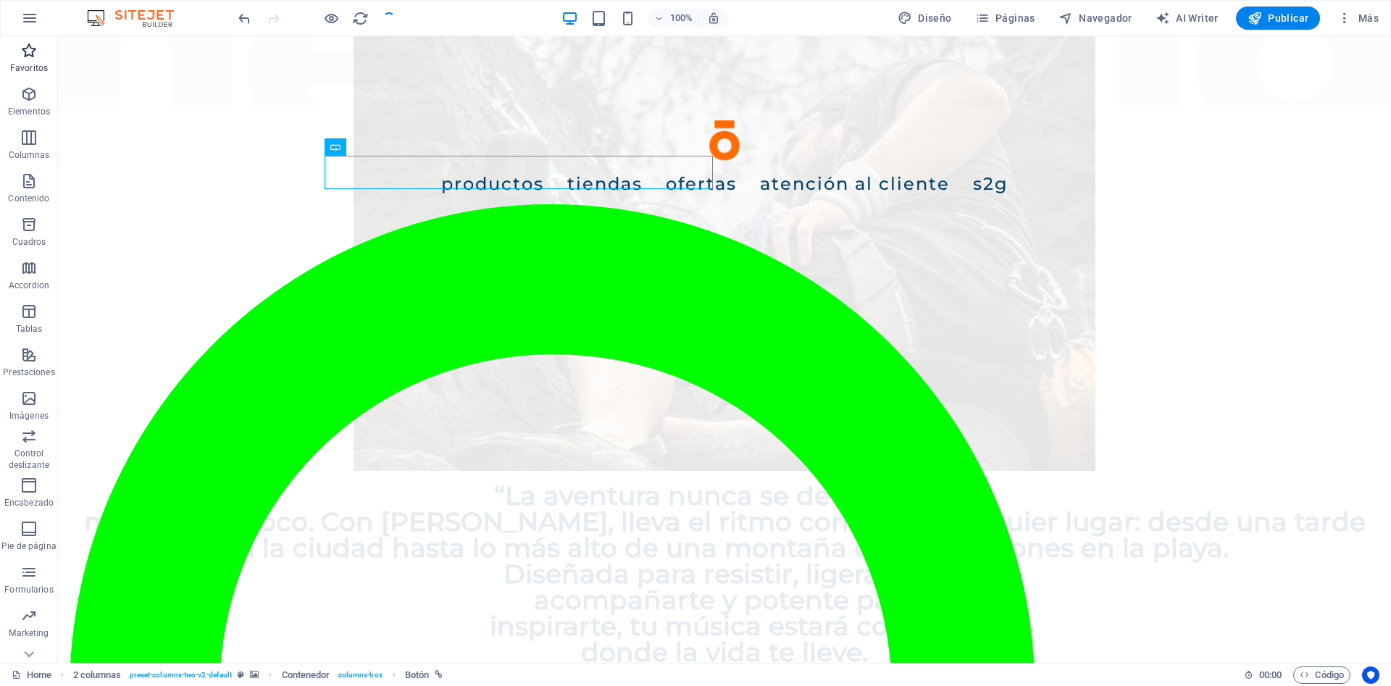
click at [21, 41] on button "Favoritos" at bounding box center [29, 57] width 58 height 43
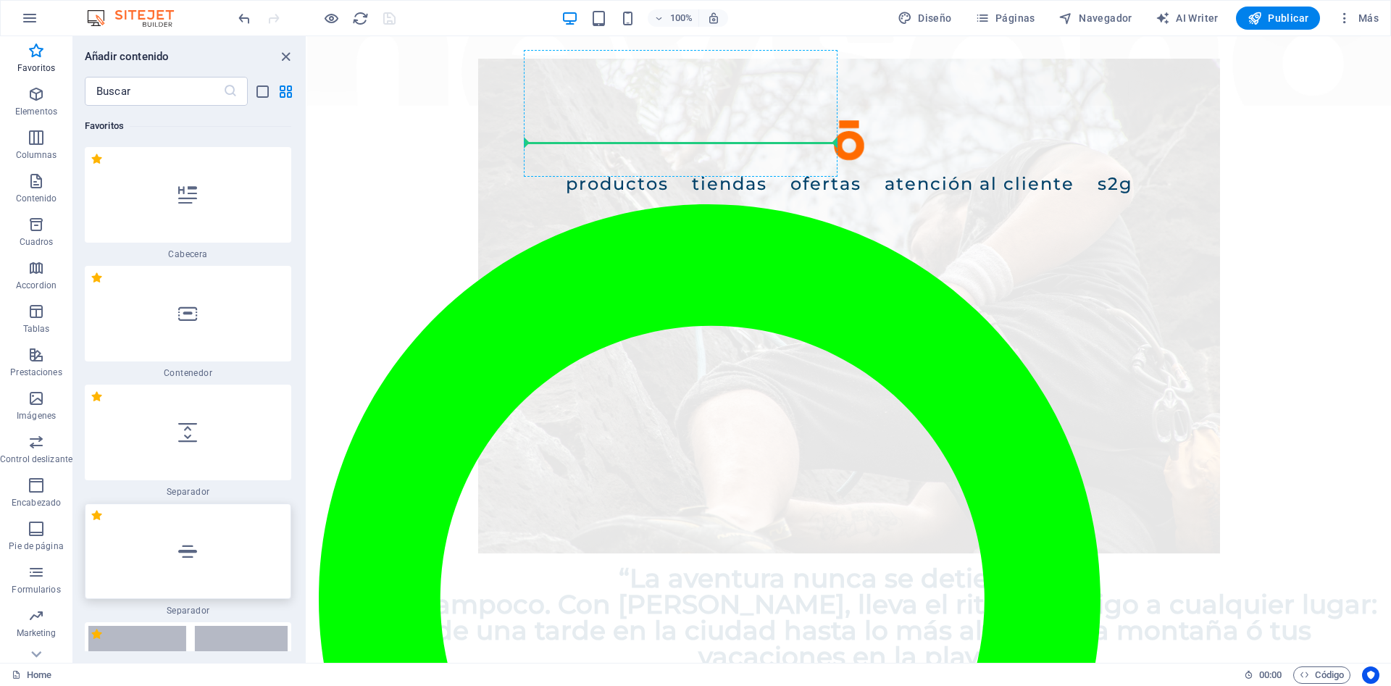
scroll to position [951, 0]
select select "px"
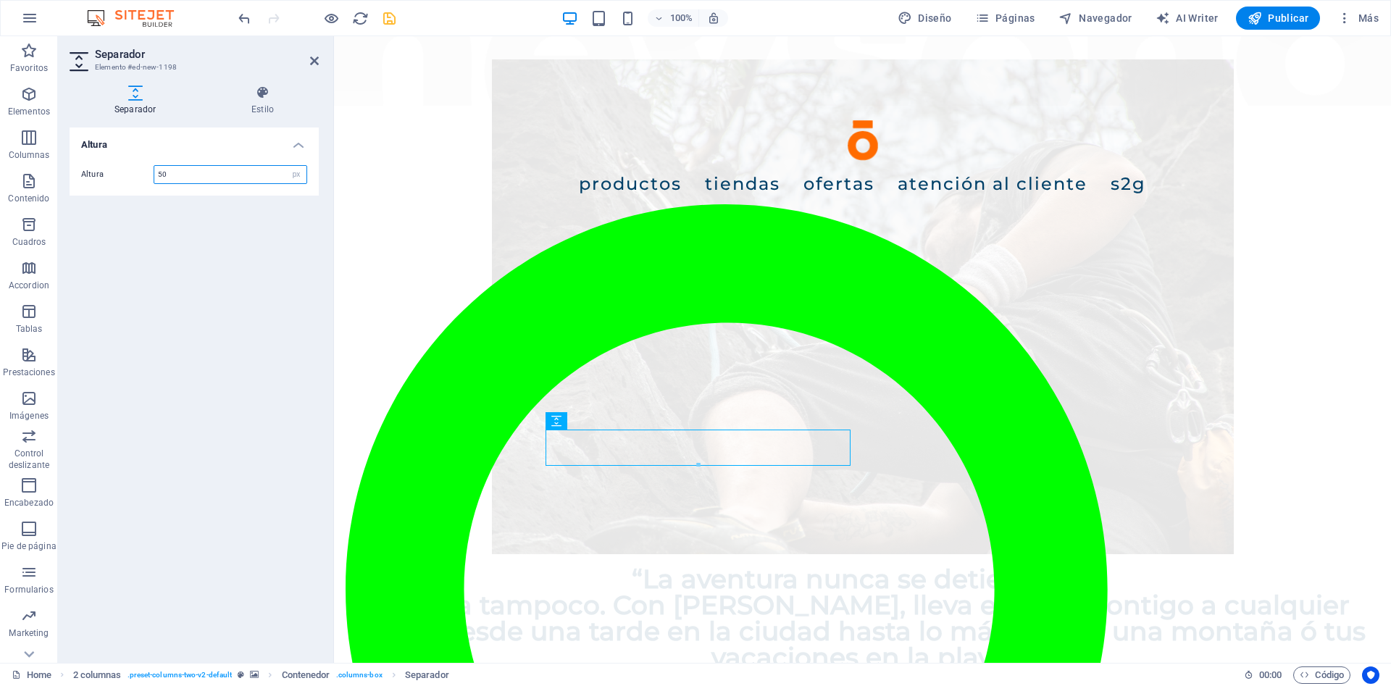
scroll to position [656, 0]
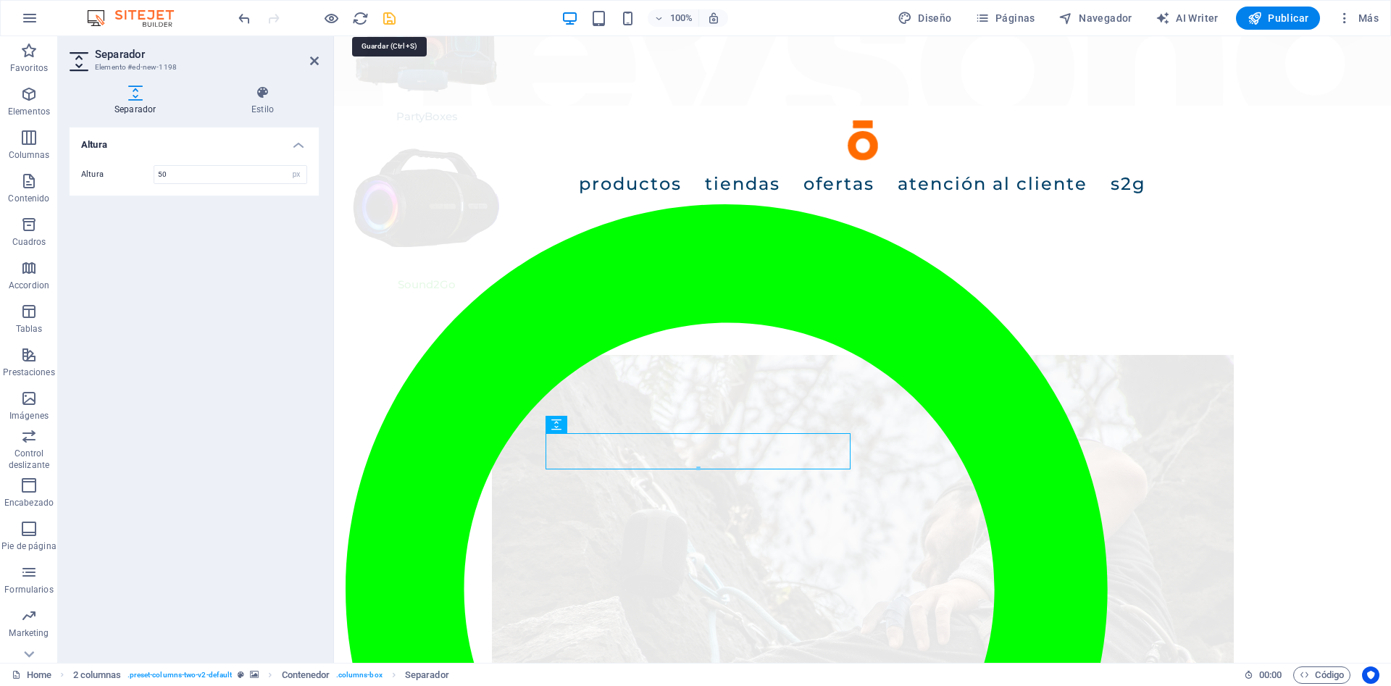
click at [395, 21] on icon "save" at bounding box center [389, 18] width 17 height 17
checkbox input "false"
